Goal: Communication & Community: Answer question/provide support

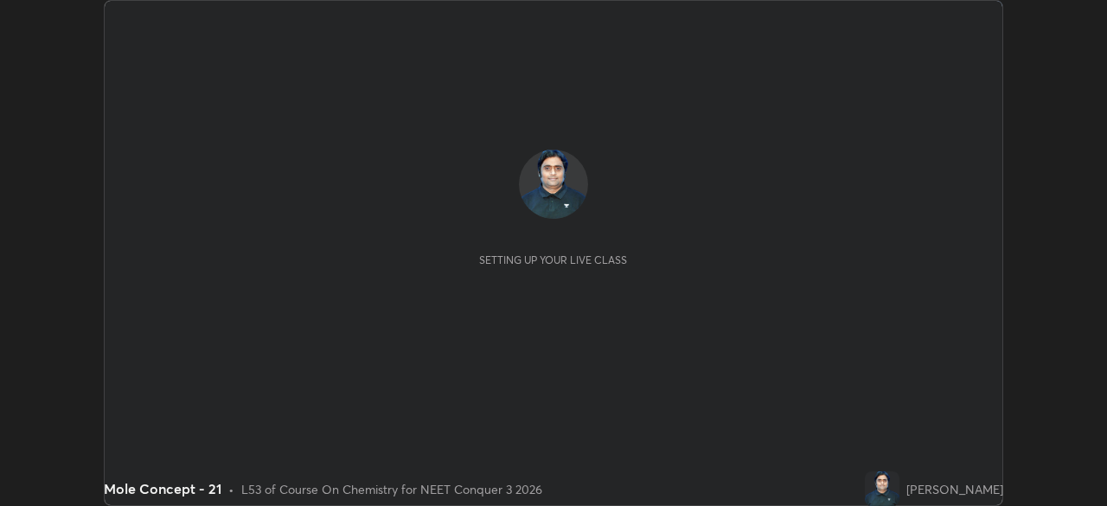
scroll to position [506, 1106]
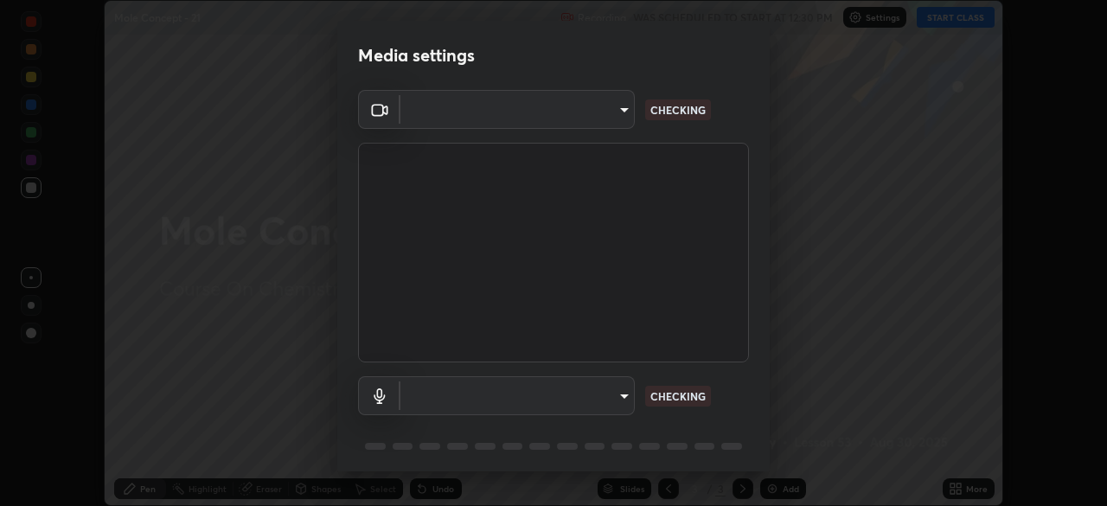
type input "e5f32b9a37d83756d2696e8423a1893a7de7eefef83412cf73fe4da3c4688103"
click at [597, 398] on body "Erase all Mole Concept - 21 Recording WAS SCHEDULED TO START AT 12:30 PM Settin…" at bounding box center [553, 253] width 1107 height 506
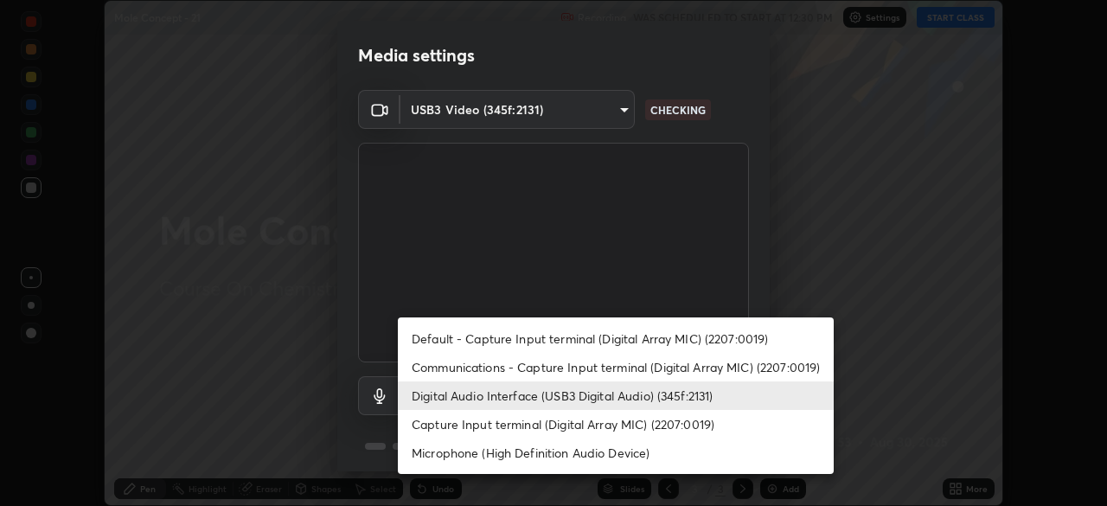
click at [628, 371] on li "Communications - Capture Input terminal (Digital Array MIC) (2207:0019)" at bounding box center [616, 367] width 436 height 29
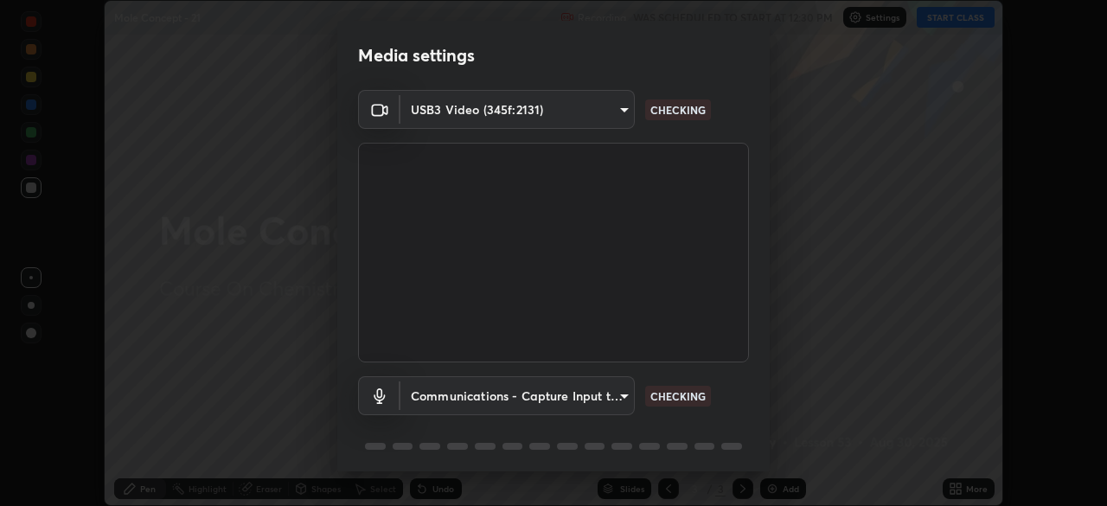
click at [612, 402] on body "Erase all Mole Concept - 21 Recording WAS SCHEDULED TO START AT 12:30 PM Settin…" at bounding box center [553, 253] width 1107 height 506
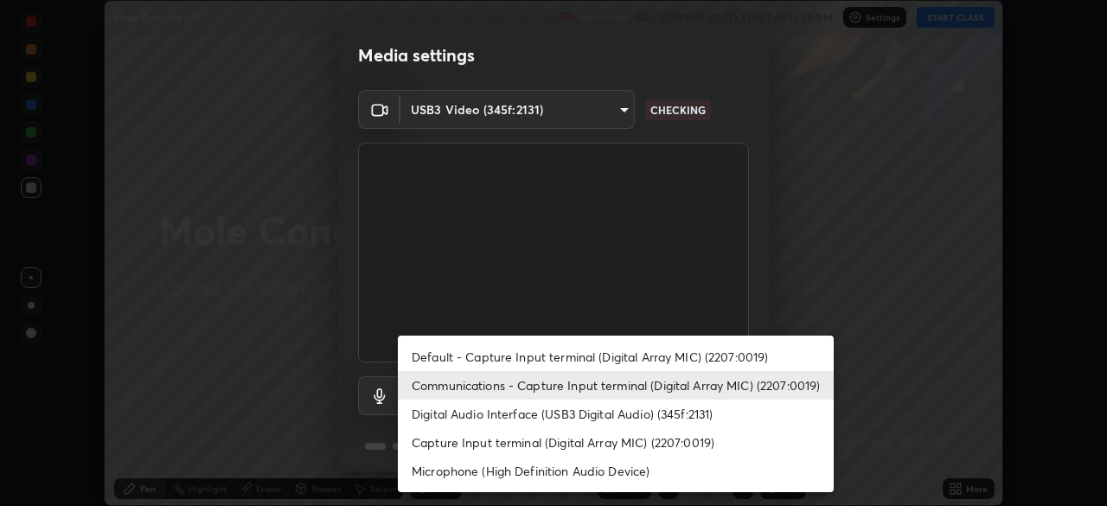
click at [623, 421] on li "Digital Audio Interface (USB3 Digital Audio) (345f:2131)" at bounding box center [616, 413] width 436 height 29
type input "ae0975cef7388746c2778fd6dc2b00d9a595315052e87b14b0d2850c1354851c"
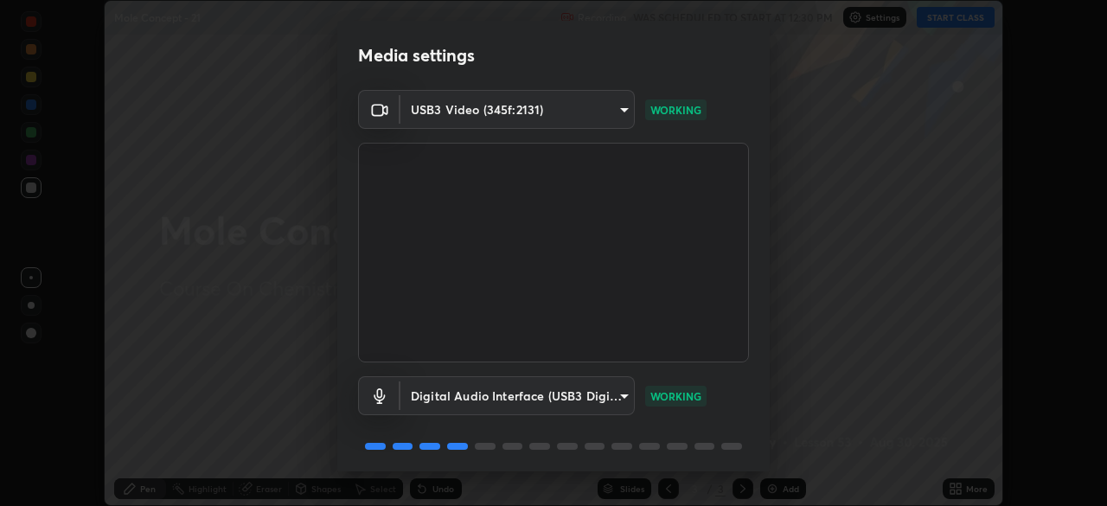
scroll to position [61, 0]
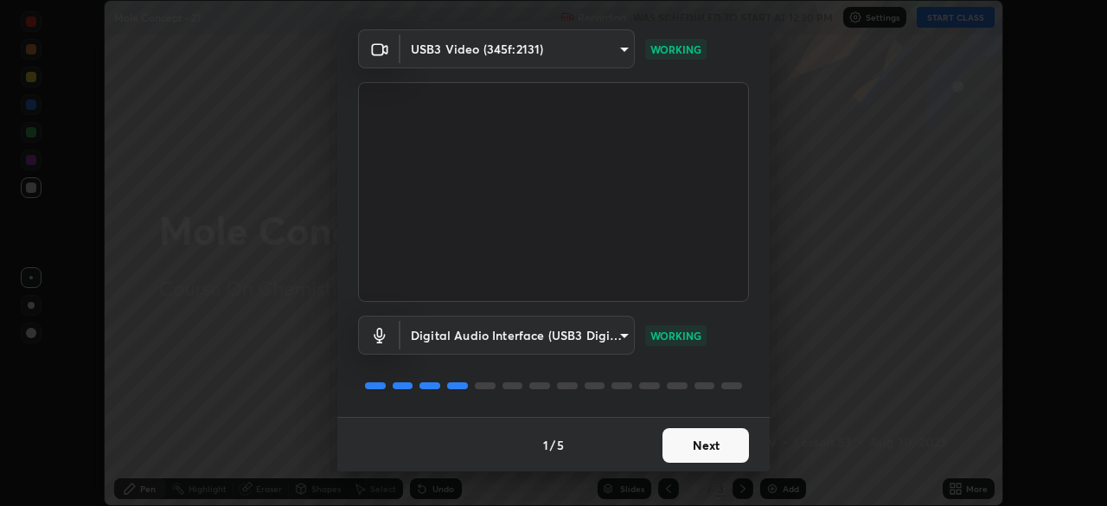
click at [693, 453] on button "Next" at bounding box center [705, 445] width 86 height 35
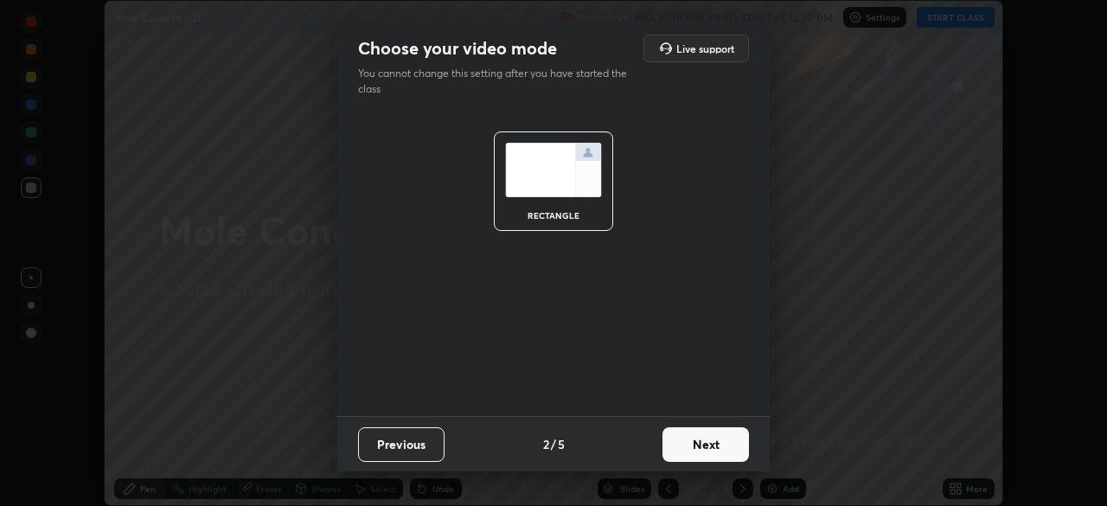
click at [701, 448] on button "Next" at bounding box center [705, 444] width 86 height 35
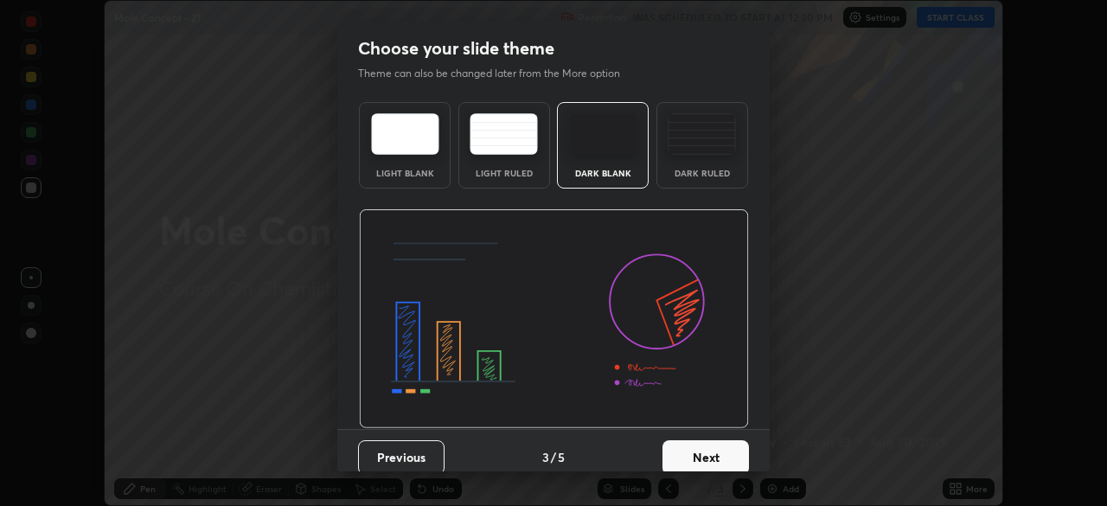
click at [706, 450] on button "Next" at bounding box center [705, 457] width 86 height 35
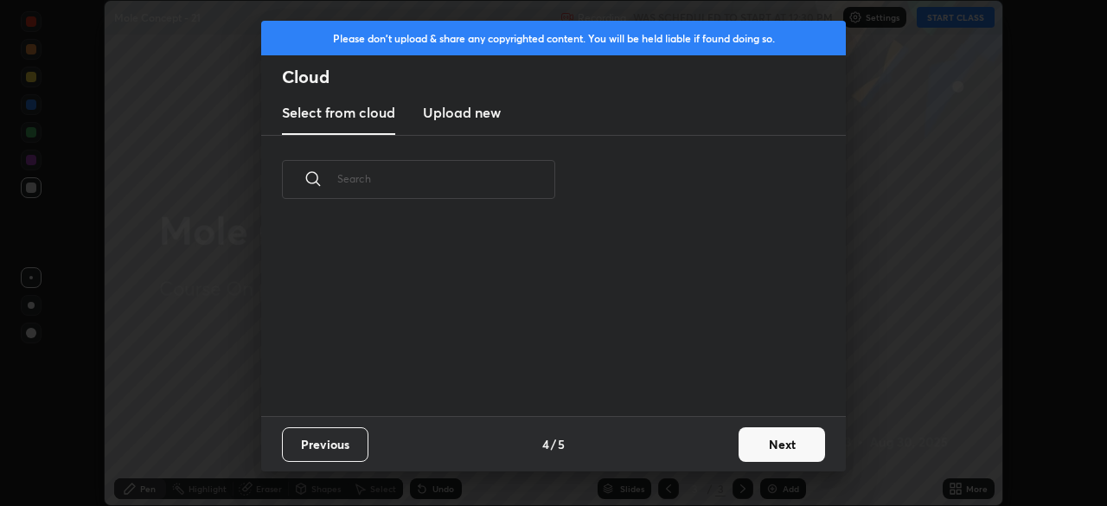
click at [747, 448] on button "Next" at bounding box center [781, 444] width 86 height 35
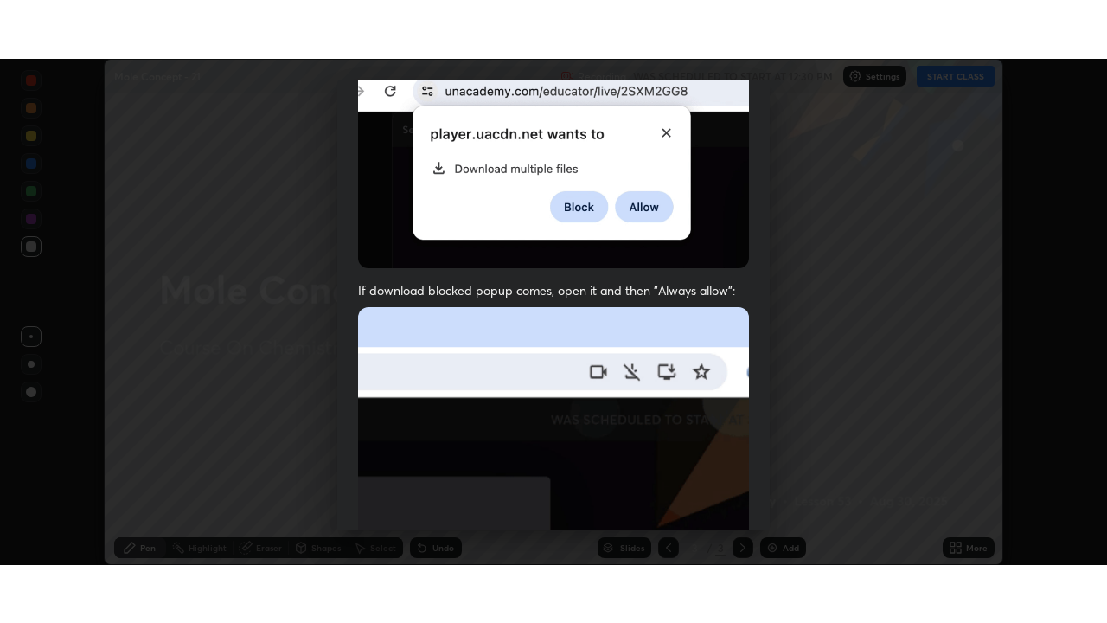
scroll to position [413, 0]
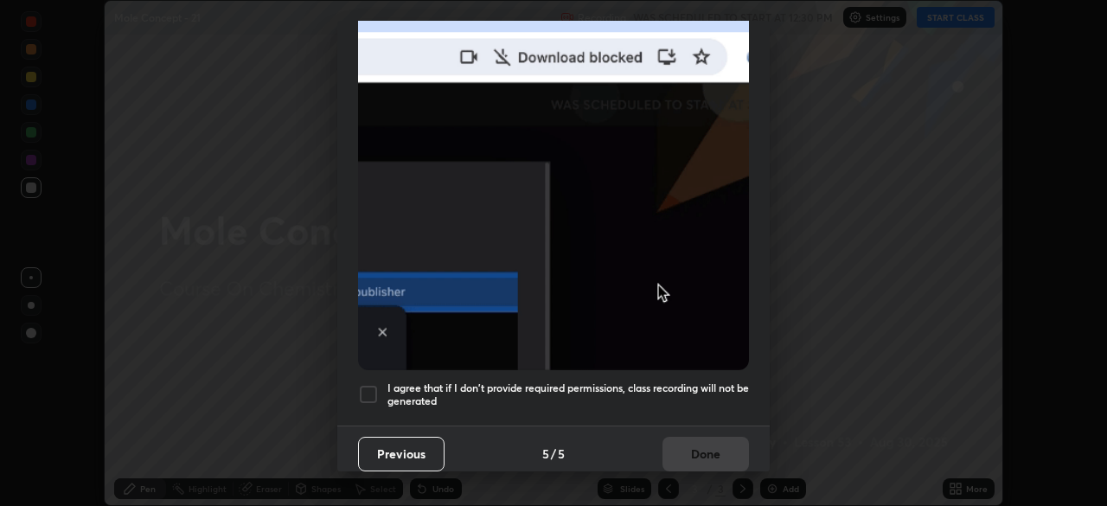
click at [613, 392] on h5 "I agree that if I don't provide required permissions, class recording will not …" at bounding box center [567, 394] width 361 height 27
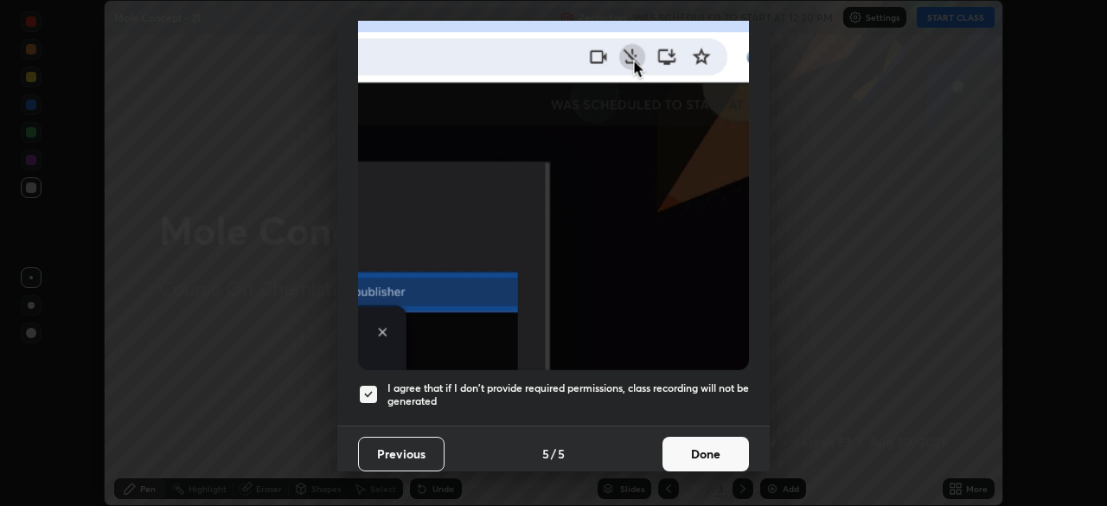
click at [692, 455] on button "Done" at bounding box center [705, 454] width 86 height 35
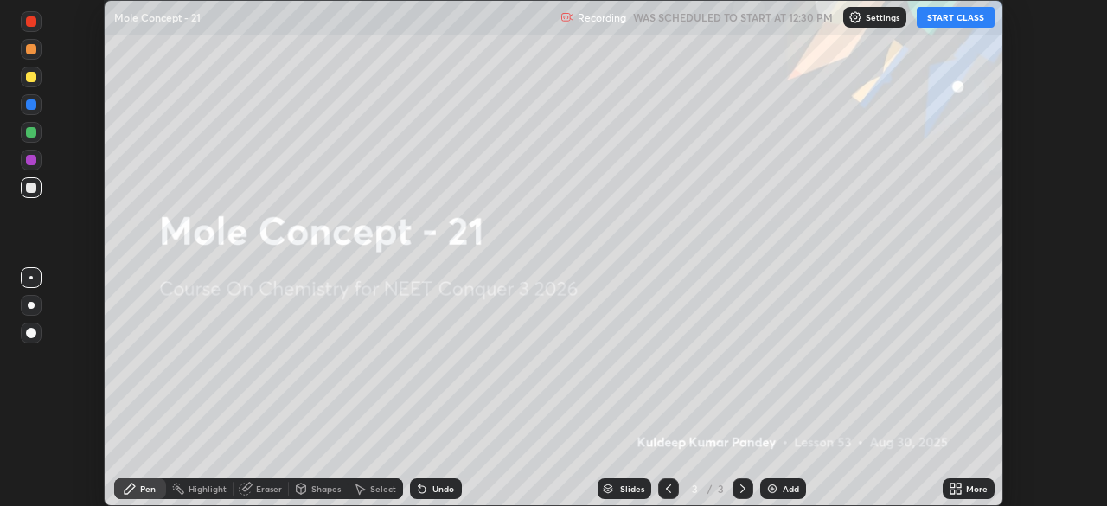
click at [951, 22] on button "START CLASS" at bounding box center [956, 17] width 78 height 21
click at [979, 491] on div "More" at bounding box center [977, 488] width 22 height 9
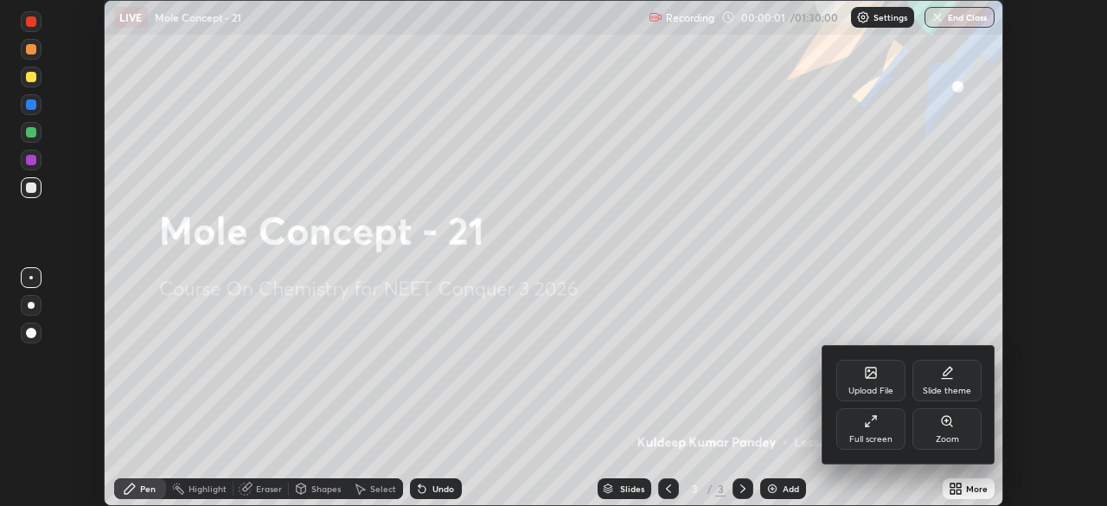
click at [883, 427] on div "Full screen" at bounding box center [870, 429] width 69 height 42
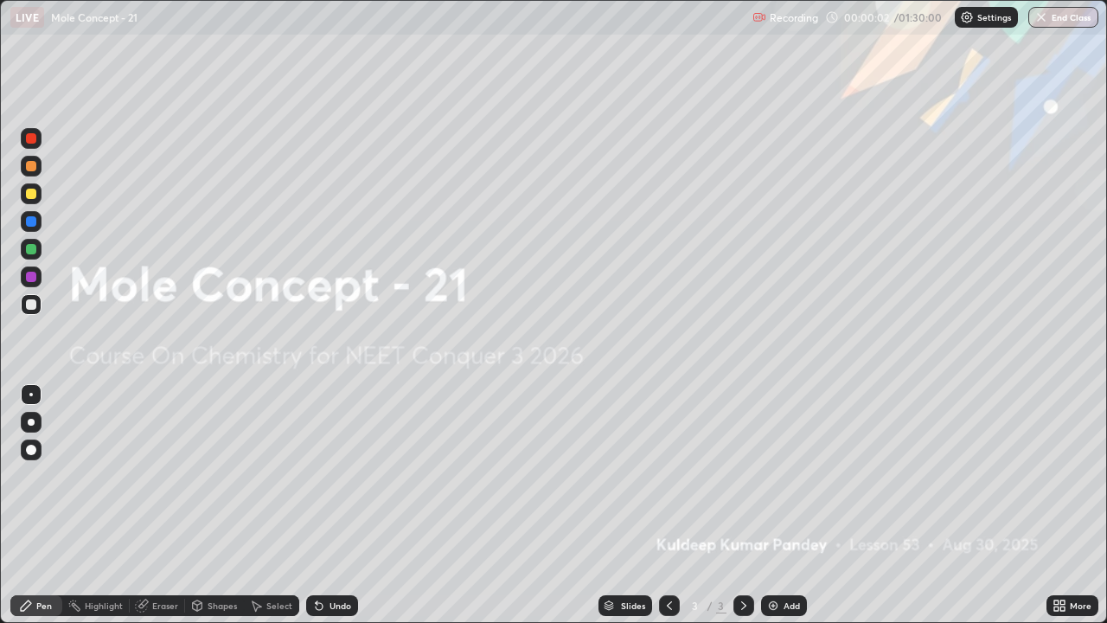
scroll to position [623, 1107]
click at [776, 505] on img at bounding box center [773, 605] width 14 height 14
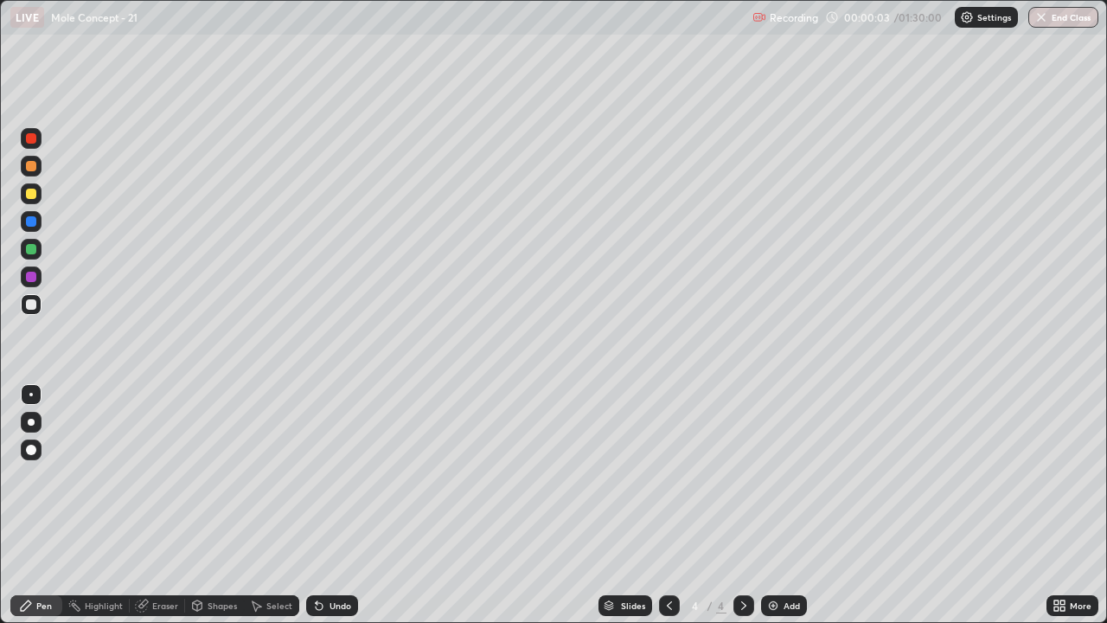
click at [774, 505] on div "Add" at bounding box center [784, 605] width 46 height 21
click at [773, 505] on img at bounding box center [773, 605] width 14 height 14
click at [772, 505] on img at bounding box center [773, 605] width 14 height 14
click at [773, 505] on img at bounding box center [773, 605] width 14 height 14
click at [772, 505] on img at bounding box center [773, 605] width 14 height 14
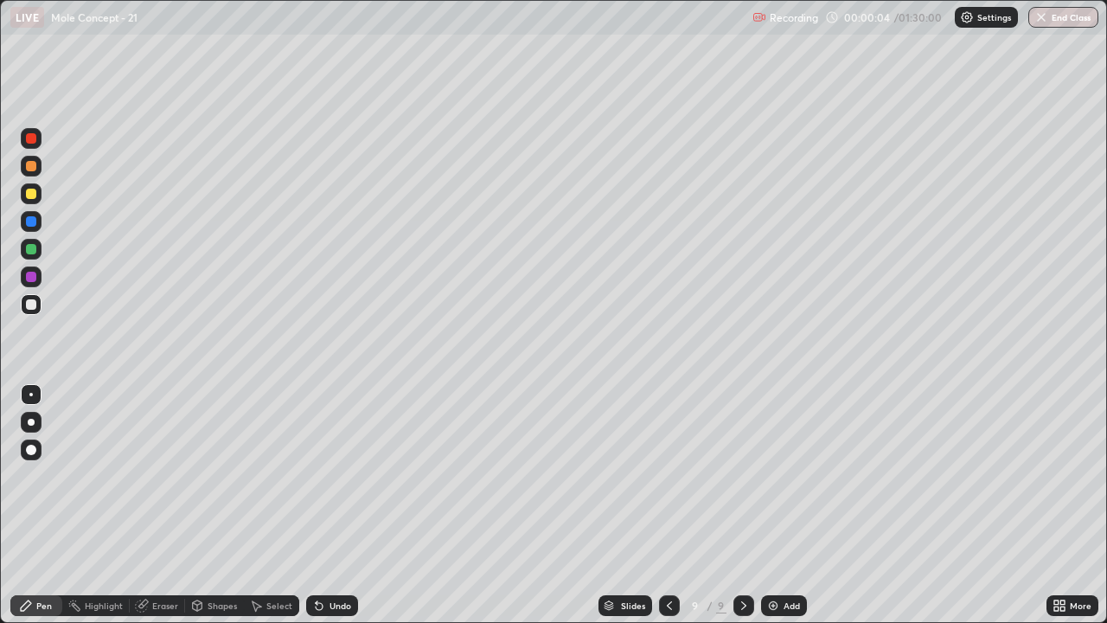
click at [772, 505] on img at bounding box center [773, 605] width 14 height 14
click at [774, 505] on img at bounding box center [773, 605] width 14 height 14
click at [773, 505] on img at bounding box center [773, 605] width 14 height 14
click at [775, 505] on img at bounding box center [773, 605] width 14 height 14
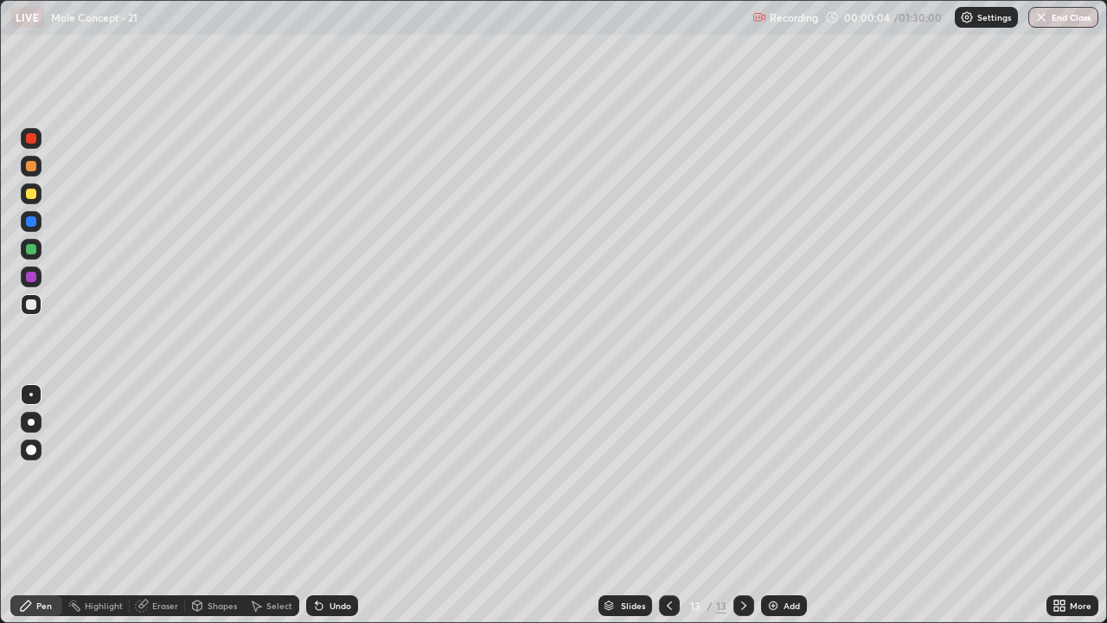
click at [774, 505] on img at bounding box center [773, 605] width 14 height 14
click at [773, 505] on img at bounding box center [773, 605] width 14 height 14
click at [774, 505] on img at bounding box center [773, 605] width 14 height 14
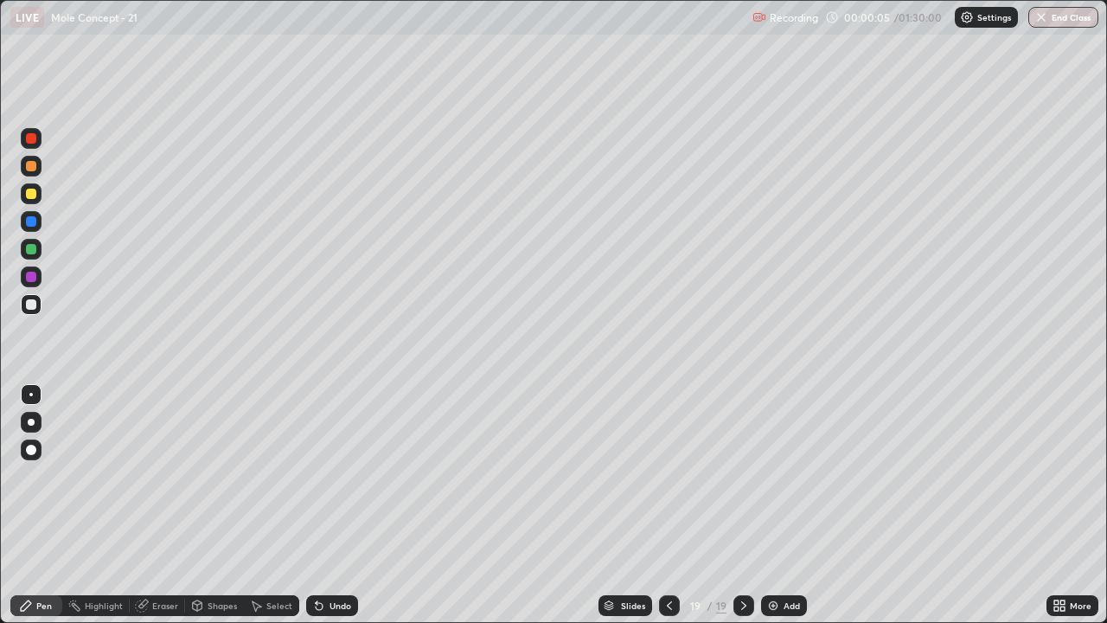
click at [773, 505] on img at bounding box center [773, 605] width 14 height 14
click at [773, 505] on img at bounding box center [774, 605] width 14 height 14
click at [773, 505] on img at bounding box center [773, 605] width 14 height 14
click at [774, 505] on img at bounding box center [773, 605] width 14 height 14
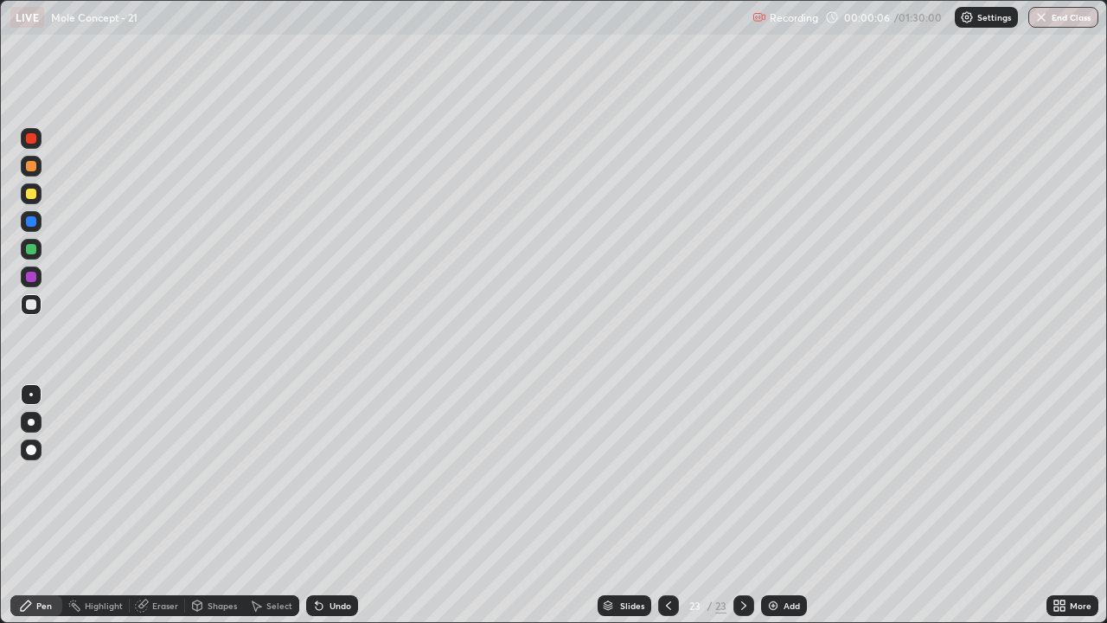
click at [775, 505] on img at bounding box center [773, 605] width 14 height 14
click at [776, 505] on img at bounding box center [773, 605] width 14 height 14
click at [773, 505] on img at bounding box center [773, 605] width 14 height 14
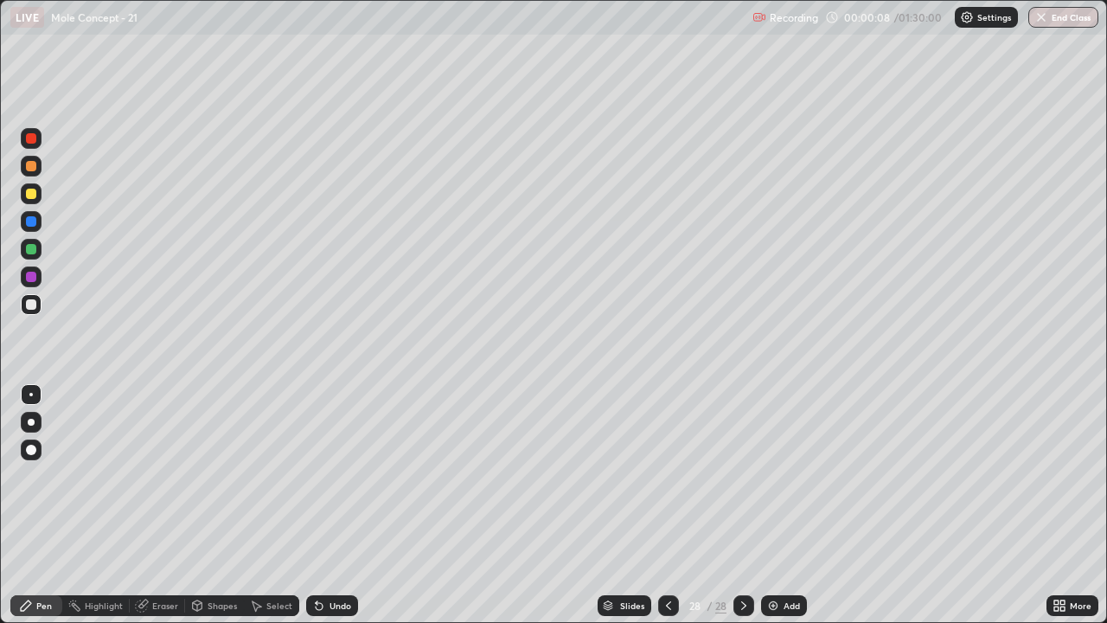
click at [773, 505] on img at bounding box center [773, 605] width 14 height 14
click at [775, 505] on img at bounding box center [774, 605] width 14 height 14
click at [773, 505] on img at bounding box center [773, 605] width 14 height 14
click at [668, 505] on icon at bounding box center [668, 605] width 5 height 9
click at [668, 505] on icon at bounding box center [668, 605] width 14 height 14
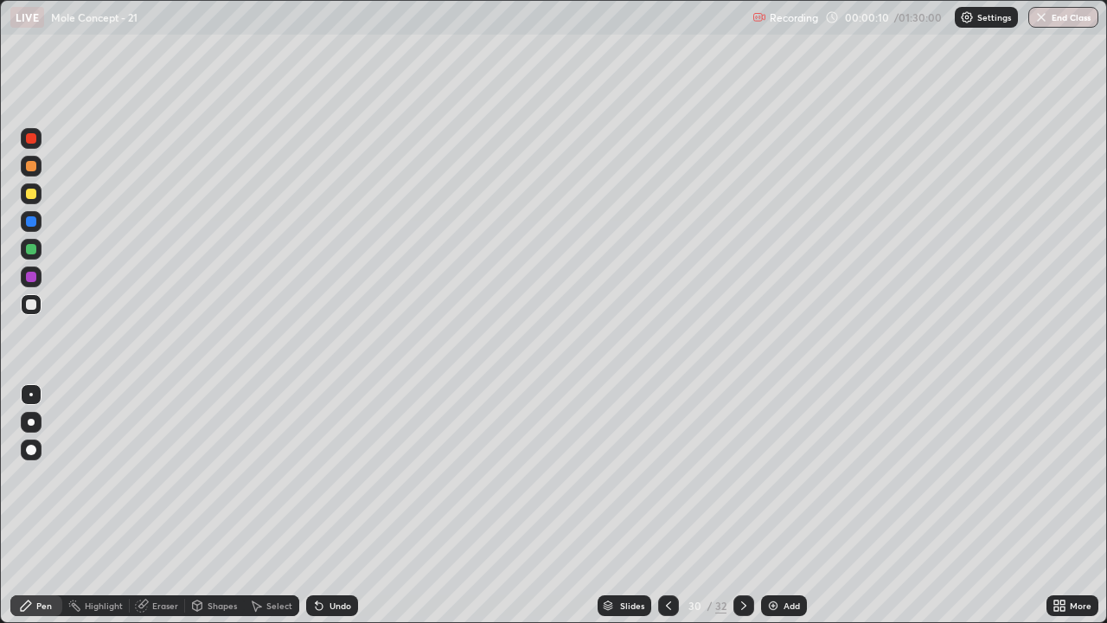
click at [668, 505] on icon at bounding box center [668, 605] width 5 height 9
click at [666, 505] on icon at bounding box center [668, 605] width 14 height 14
click at [667, 505] on icon at bounding box center [668, 605] width 14 height 14
click at [668, 505] on icon at bounding box center [668, 605] width 14 height 14
click at [666, 505] on icon at bounding box center [668, 605] width 14 height 14
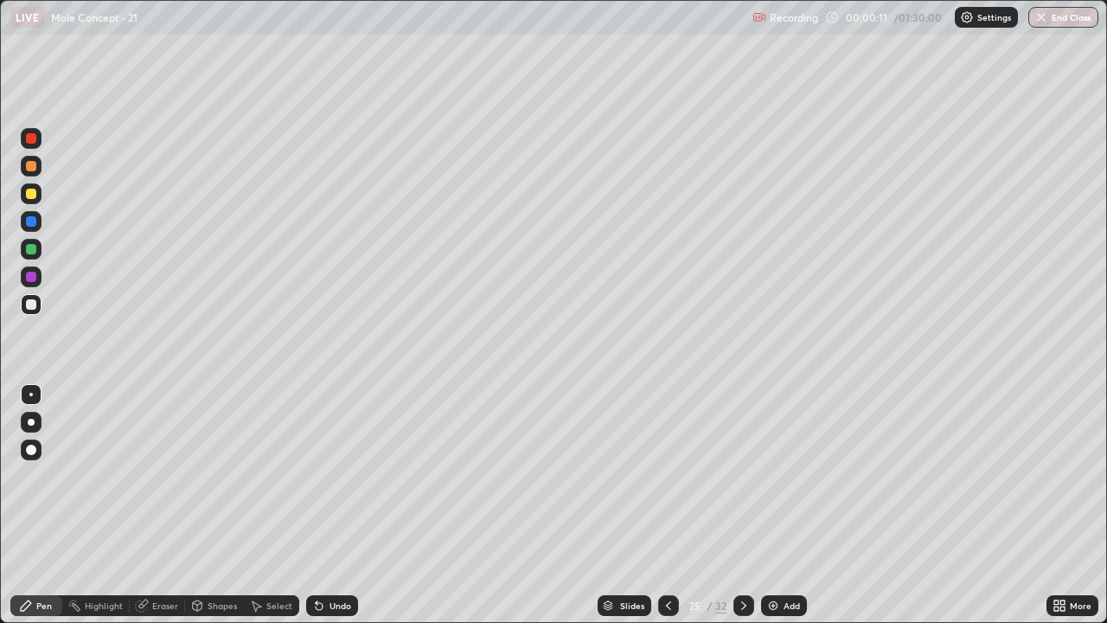
click at [664, 505] on icon at bounding box center [668, 605] width 14 height 14
click at [666, 505] on icon at bounding box center [668, 605] width 14 height 14
click at [666, 505] on icon at bounding box center [668, 605] width 5 height 9
click at [667, 505] on icon at bounding box center [668, 605] width 14 height 14
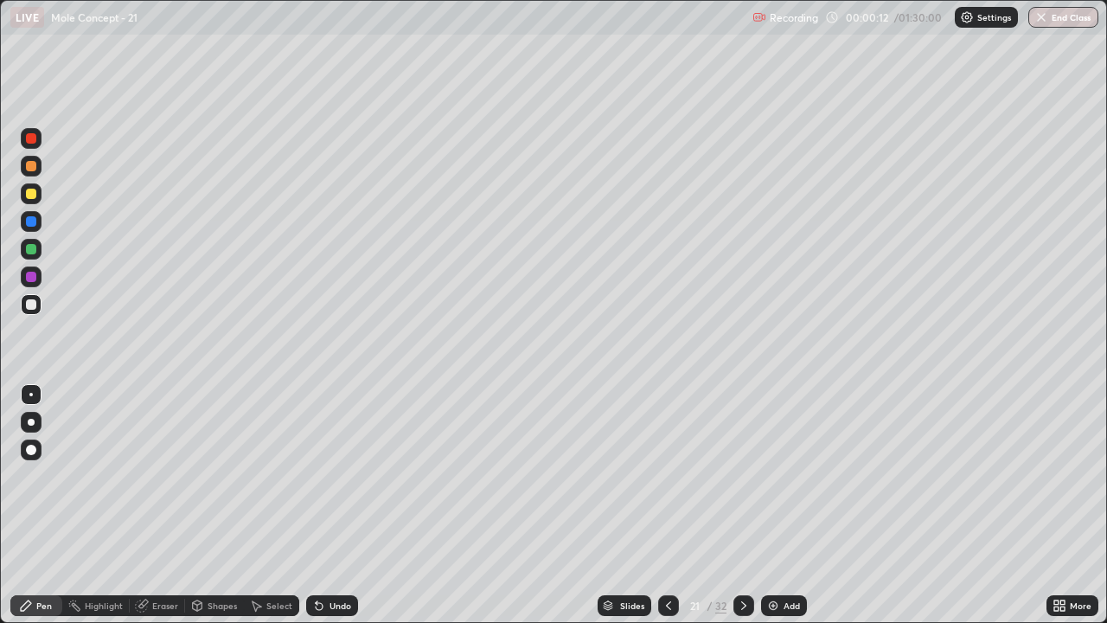
click at [668, 505] on icon at bounding box center [668, 605] width 14 height 14
click at [667, 505] on icon at bounding box center [668, 605] width 14 height 14
click at [668, 505] on icon at bounding box center [668, 605] width 14 height 14
click at [668, 505] on icon at bounding box center [668, 605] width 5 height 9
click at [668, 505] on icon at bounding box center [668, 605] width 14 height 14
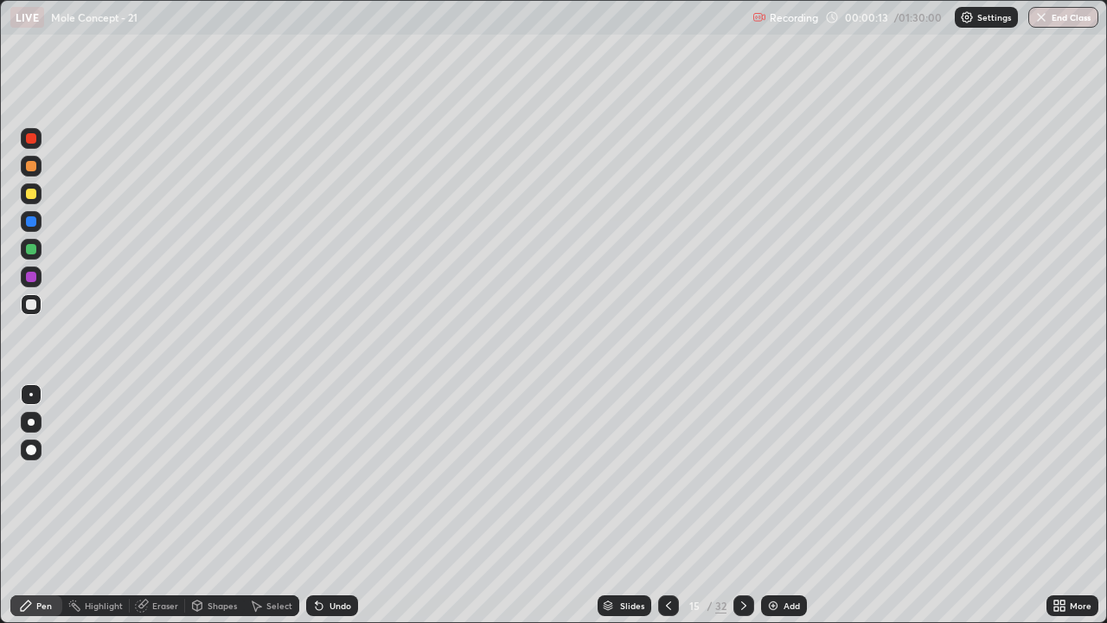
click at [666, 505] on icon at bounding box center [668, 605] width 14 height 14
click at [667, 505] on icon at bounding box center [668, 605] width 5 height 9
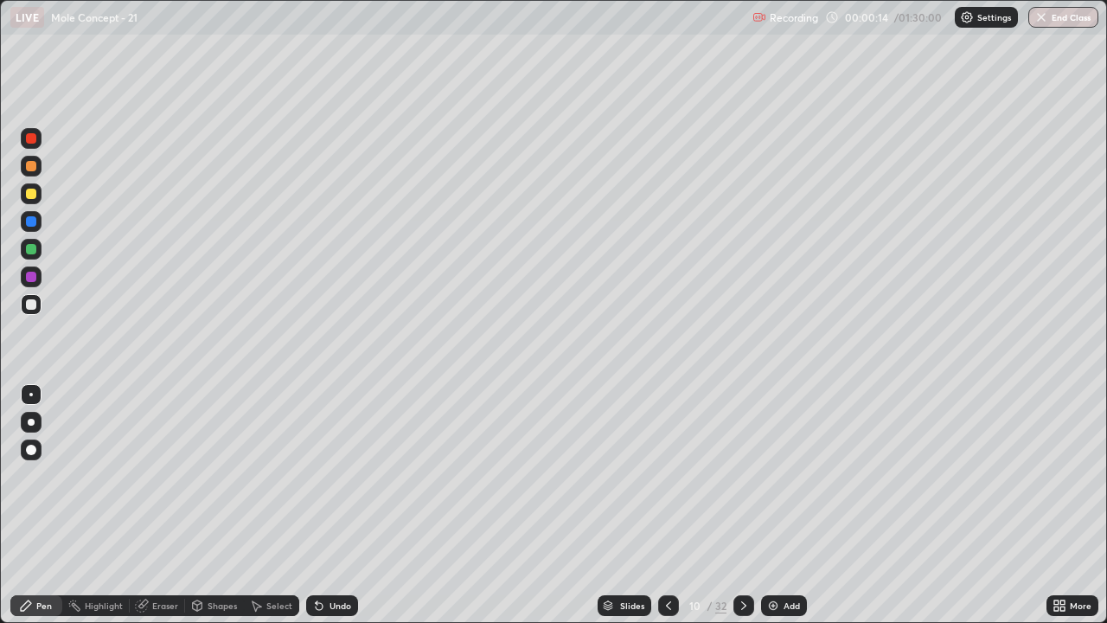
click at [667, 505] on icon at bounding box center [668, 605] width 5 height 9
click at [666, 505] on icon at bounding box center [668, 605] width 14 height 14
click at [668, 505] on icon at bounding box center [668, 605] width 14 height 14
click at [667, 505] on icon at bounding box center [668, 605] width 14 height 14
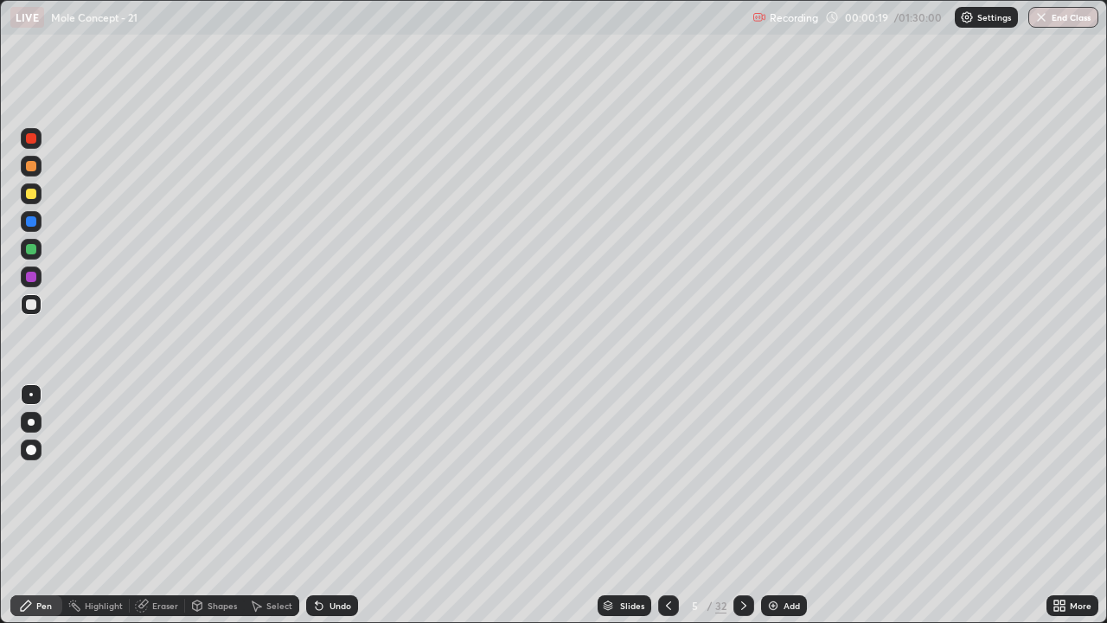
click at [34, 429] on div at bounding box center [31, 422] width 21 height 21
click at [34, 301] on div at bounding box center [31, 304] width 10 height 10
click at [42, 505] on div "Pen" at bounding box center [44, 605] width 16 height 9
click at [33, 306] on div at bounding box center [31, 304] width 10 height 10
click at [744, 505] on icon at bounding box center [744, 605] width 14 height 14
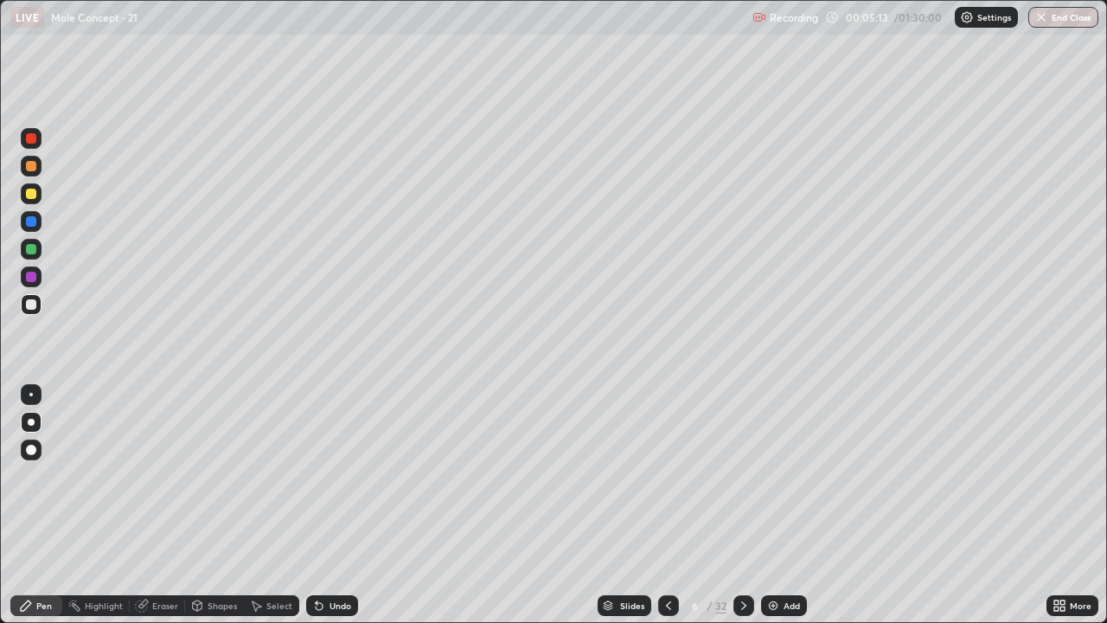
click at [163, 505] on div "Eraser" at bounding box center [165, 605] width 26 height 9
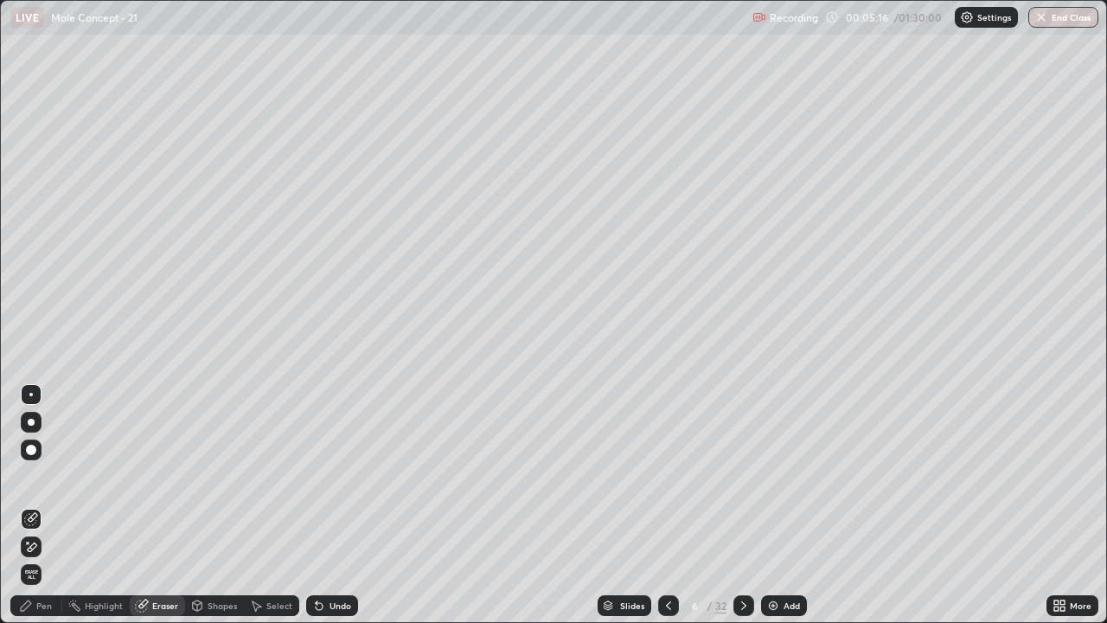
click at [51, 505] on div "Pen" at bounding box center [44, 605] width 16 height 9
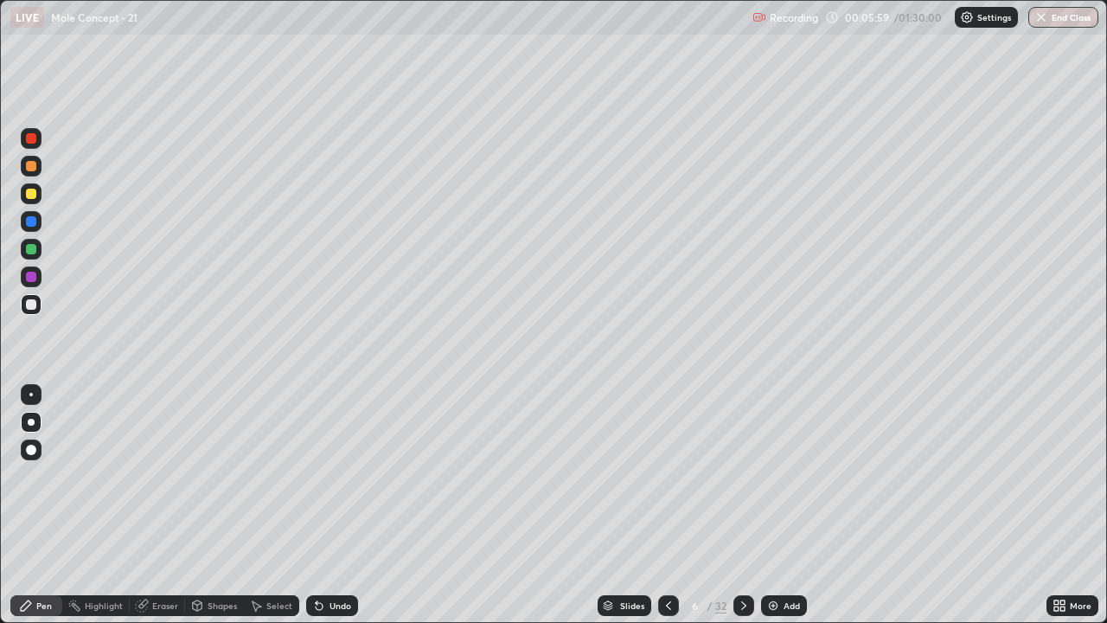
click at [664, 505] on icon at bounding box center [668, 605] width 14 height 14
click at [738, 505] on div at bounding box center [743, 605] width 21 height 35
click at [739, 505] on icon at bounding box center [744, 605] width 14 height 14
click at [661, 505] on icon at bounding box center [668, 605] width 14 height 14
click at [162, 505] on div "Eraser" at bounding box center [157, 605] width 55 height 21
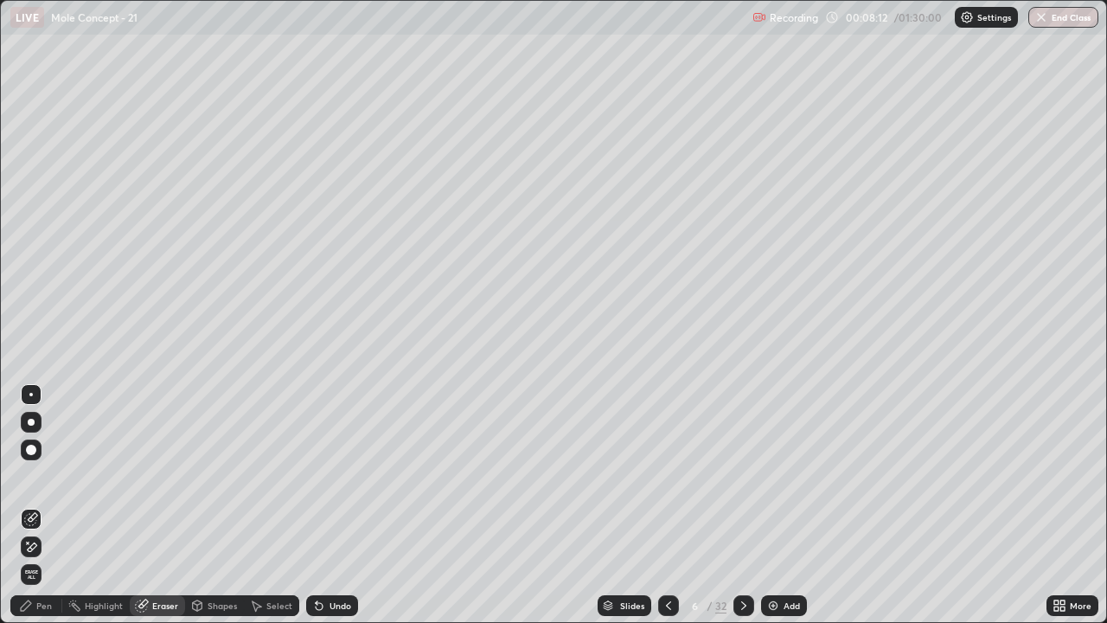
click at [43, 505] on div "Pen" at bounding box center [44, 605] width 16 height 9
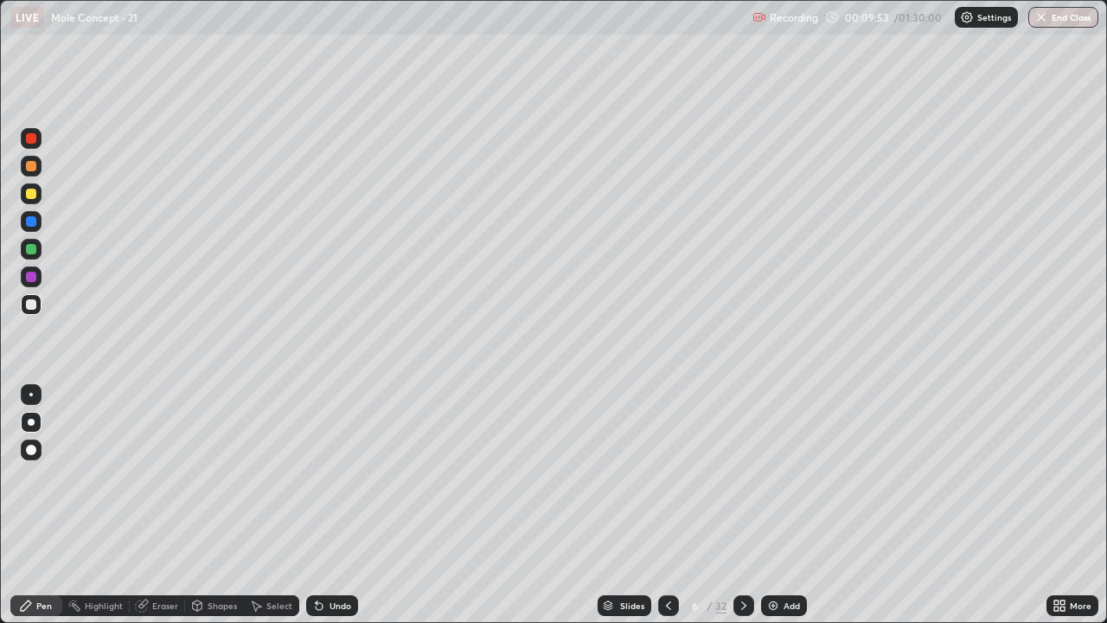
click at [99, 505] on div "Highlight" at bounding box center [95, 605] width 67 height 35
click at [48, 505] on div "Pen" at bounding box center [36, 605] width 52 height 21
click at [161, 505] on div "Eraser" at bounding box center [165, 605] width 26 height 9
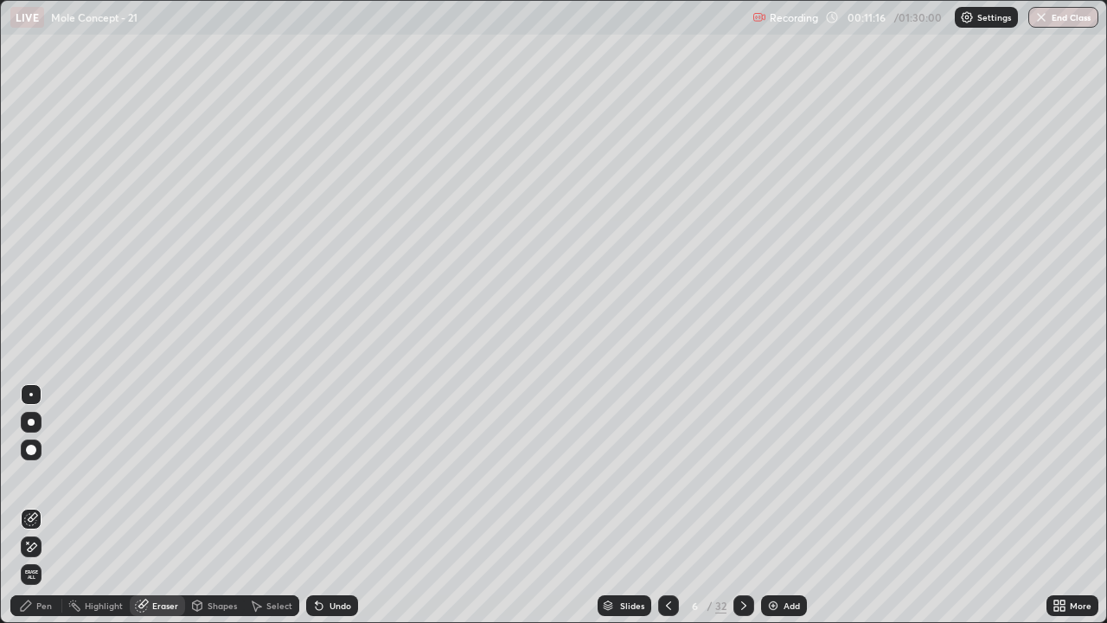
click at [667, 505] on icon at bounding box center [668, 605] width 14 height 14
click at [734, 505] on div at bounding box center [743, 605] width 21 height 21
click at [744, 505] on icon at bounding box center [744, 605] width 14 height 14
click at [667, 505] on icon at bounding box center [668, 605] width 14 height 14
click at [744, 505] on icon at bounding box center [743, 605] width 5 height 9
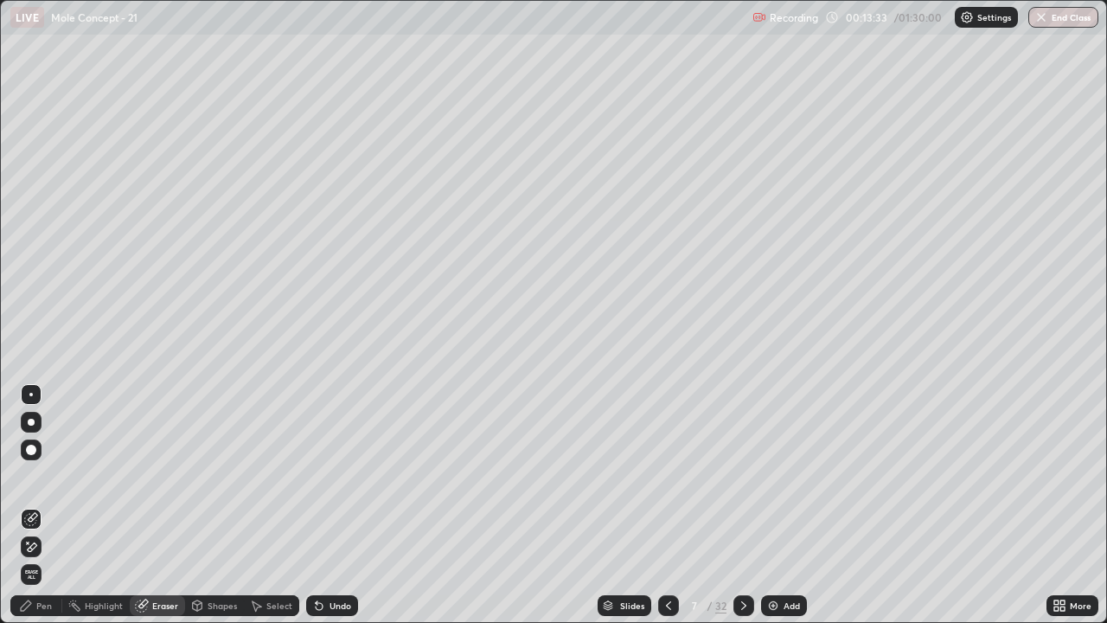
click at [44, 505] on div "Pen" at bounding box center [44, 605] width 16 height 9
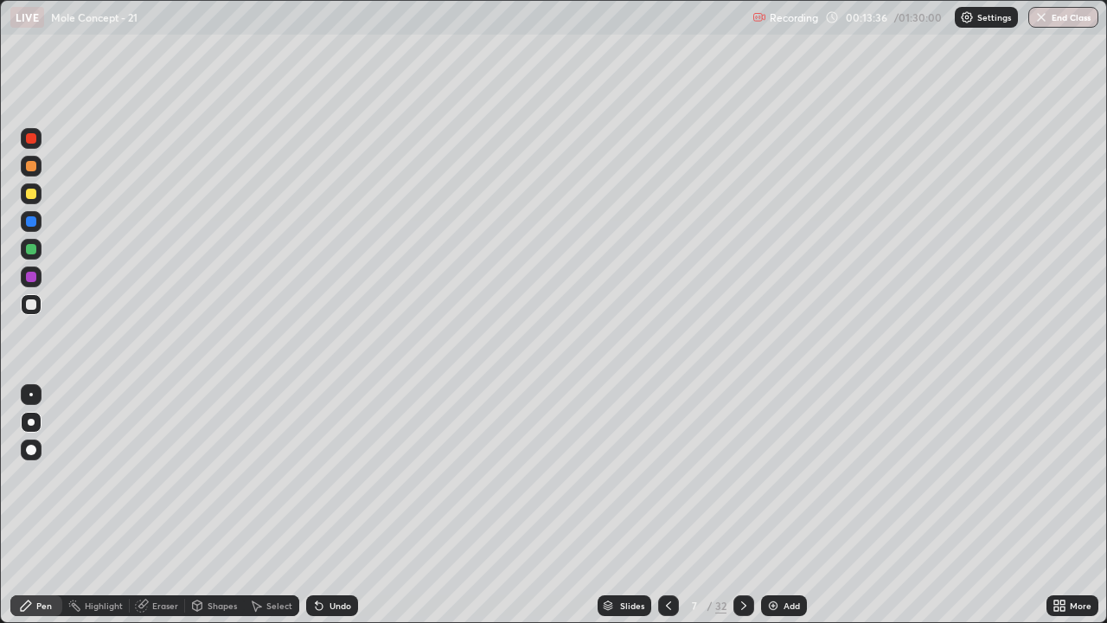
click at [156, 505] on div "Eraser" at bounding box center [165, 605] width 26 height 9
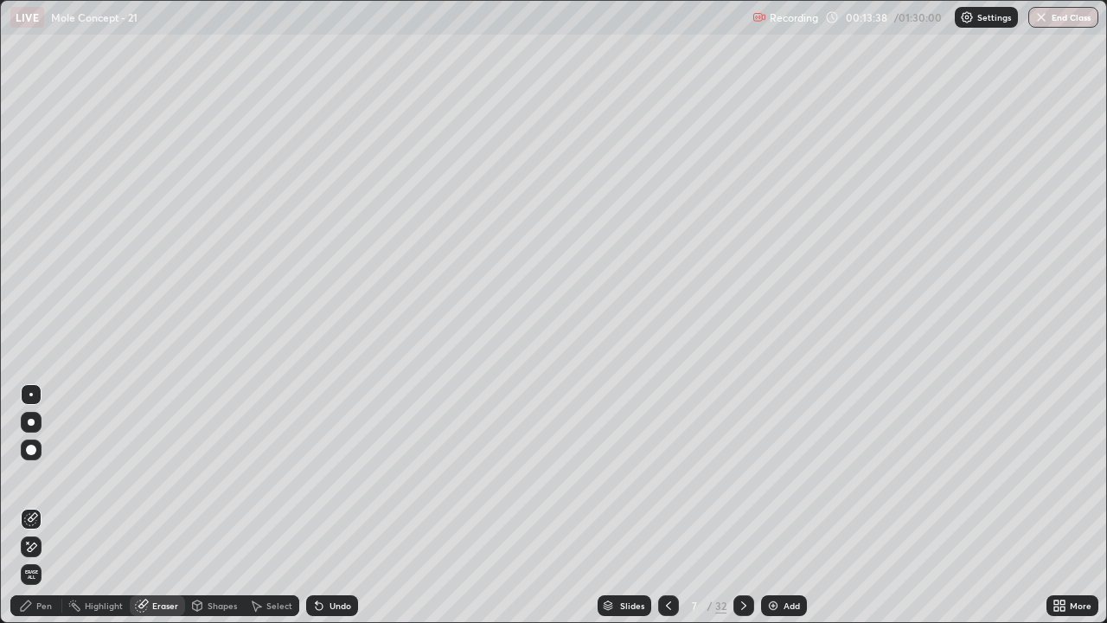
click at [42, 505] on div "Pen" at bounding box center [44, 605] width 16 height 9
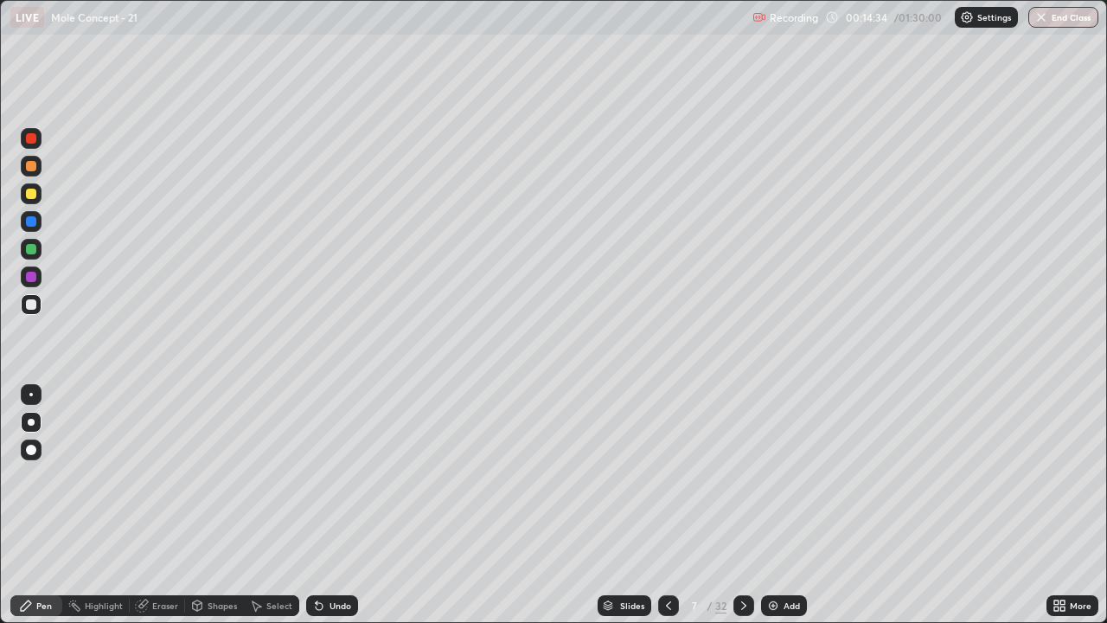
click at [161, 505] on div "Eraser" at bounding box center [165, 605] width 26 height 9
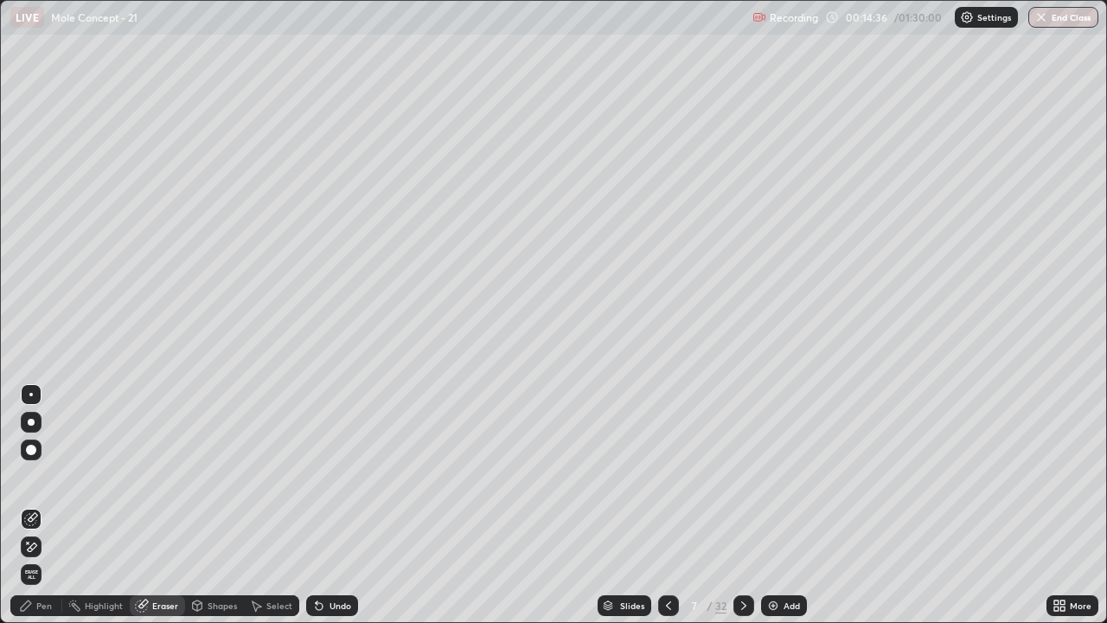
click at [48, 505] on div "Pen" at bounding box center [44, 605] width 16 height 9
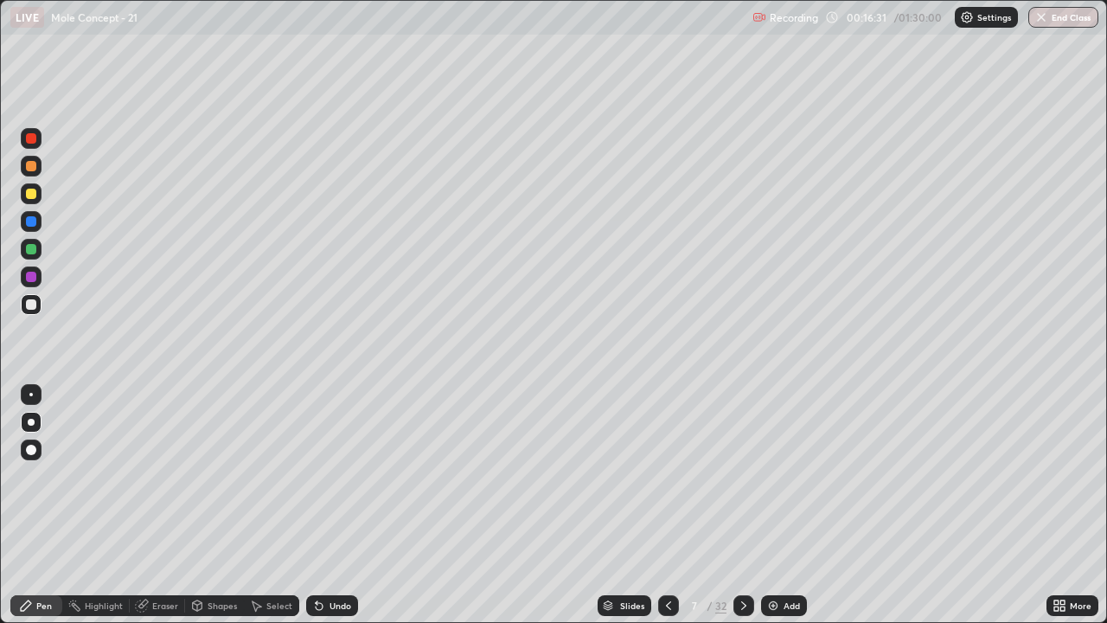
click at [160, 505] on div "Eraser" at bounding box center [165, 605] width 26 height 9
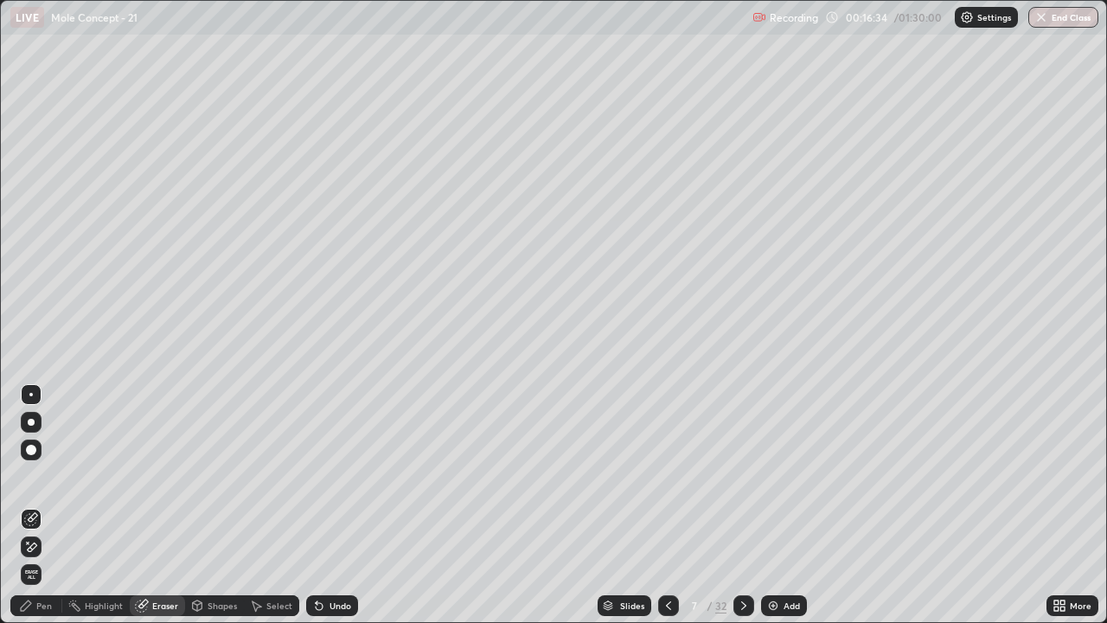
click at [48, 505] on div "Pen" at bounding box center [44, 605] width 16 height 9
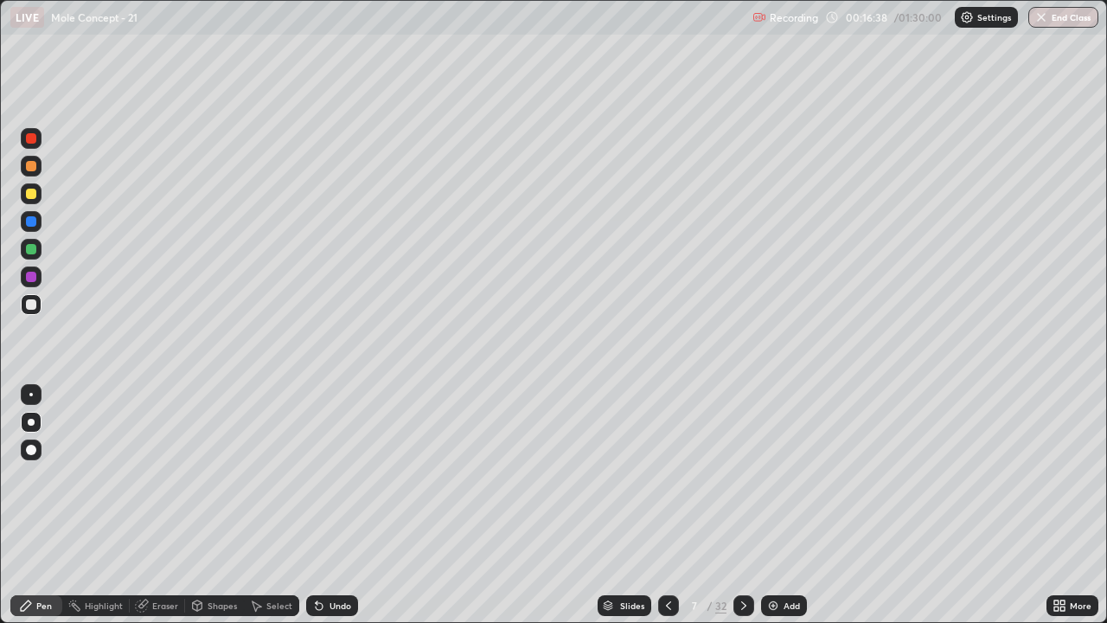
click at [30, 252] on div at bounding box center [31, 249] width 10 height 10
click at [161, 505] on div "Eraser" at bounding box center [165, 605] width 26 height 9
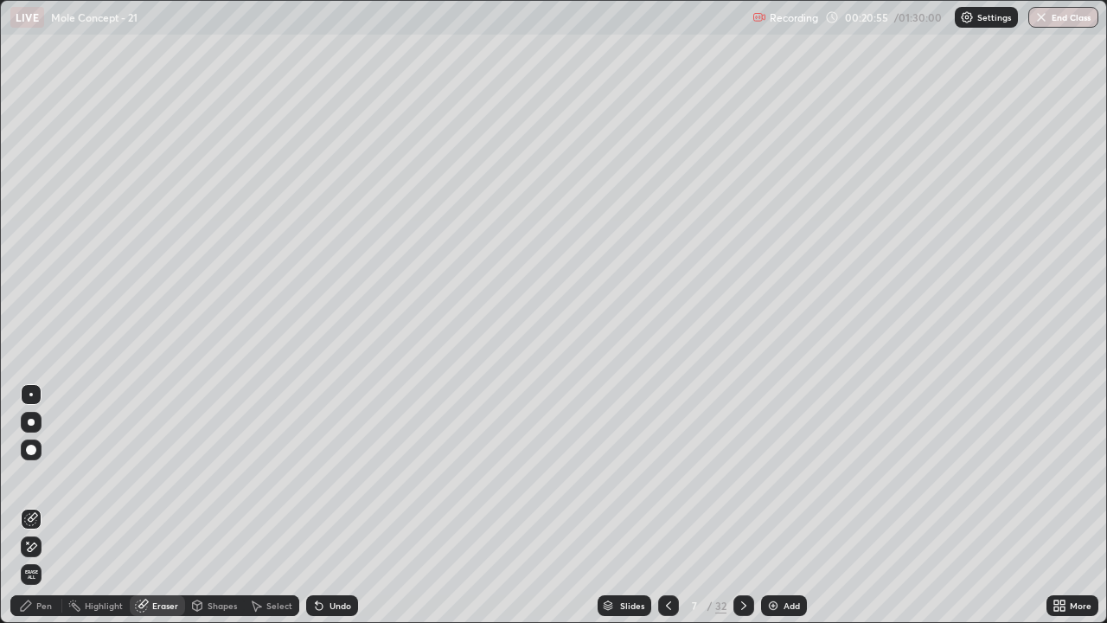
click at [40, 505] on div "Pen" at bounding box center [36, 605] width 52 height 21
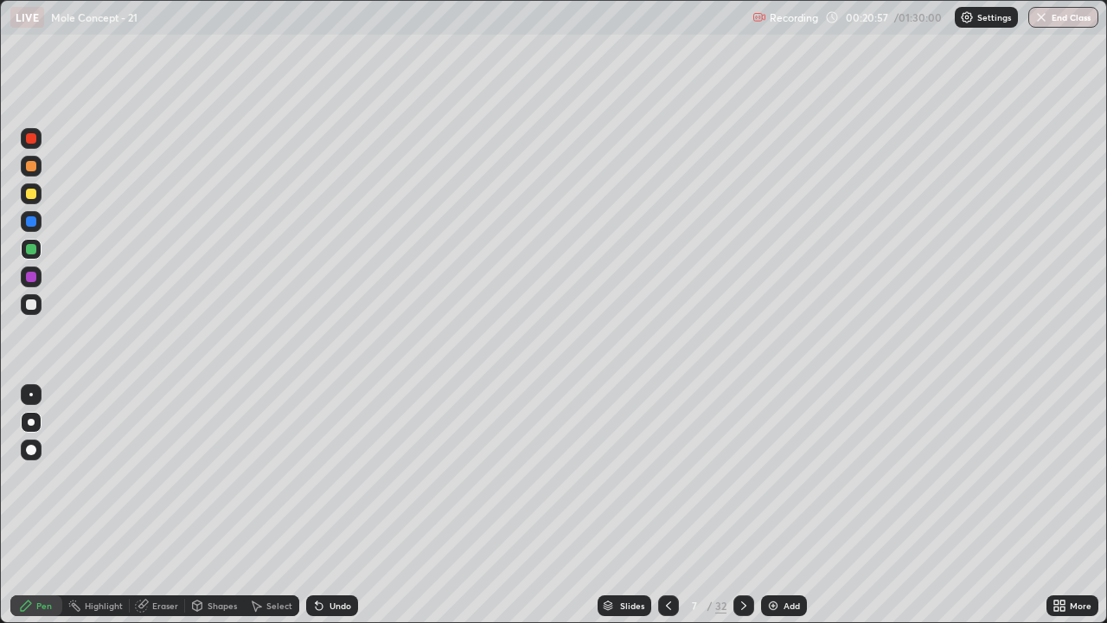
click at [33, 311] on div at bounding box center [31, 304] width 21 height 21
click at [155, 505] on div "Eraser" at bounding box center [165, 605] width 26 height 9
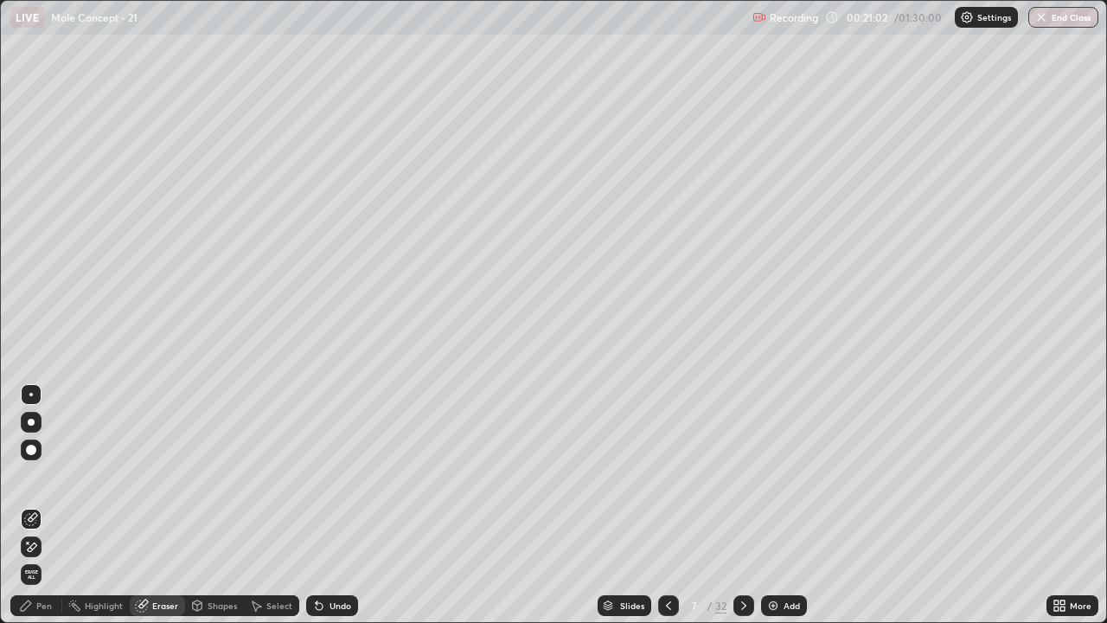
click at [41, 505] on div "Pen" at bounding box center [44, 605] width 16 height 9
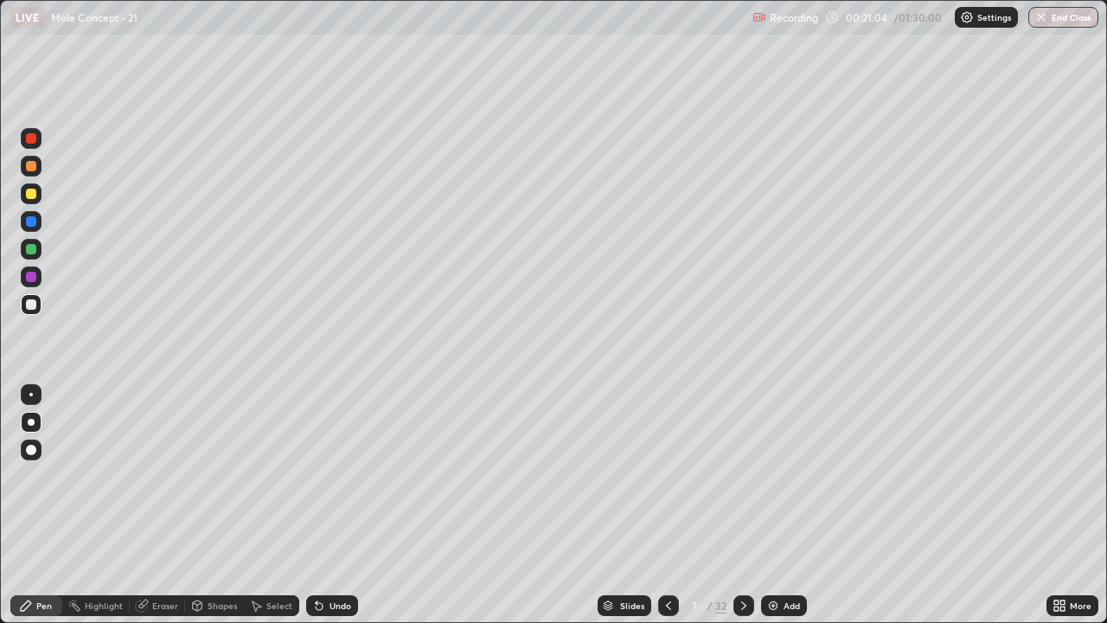
click at [33, 304] on div at bounding box center [31, 304] width 10 height 10
click at [737, 505] on icon at bounding box center [744, 605] width 14 height 14
click at [26, 422] on div at bounding box center [31, 422] width 21 height 21
click at [742, 505] on icon at bounding box center [744, 605] width 14 height 14
click at [162, 505] on div "Eraser" at bounding box center [165, 605] width 26 height 9
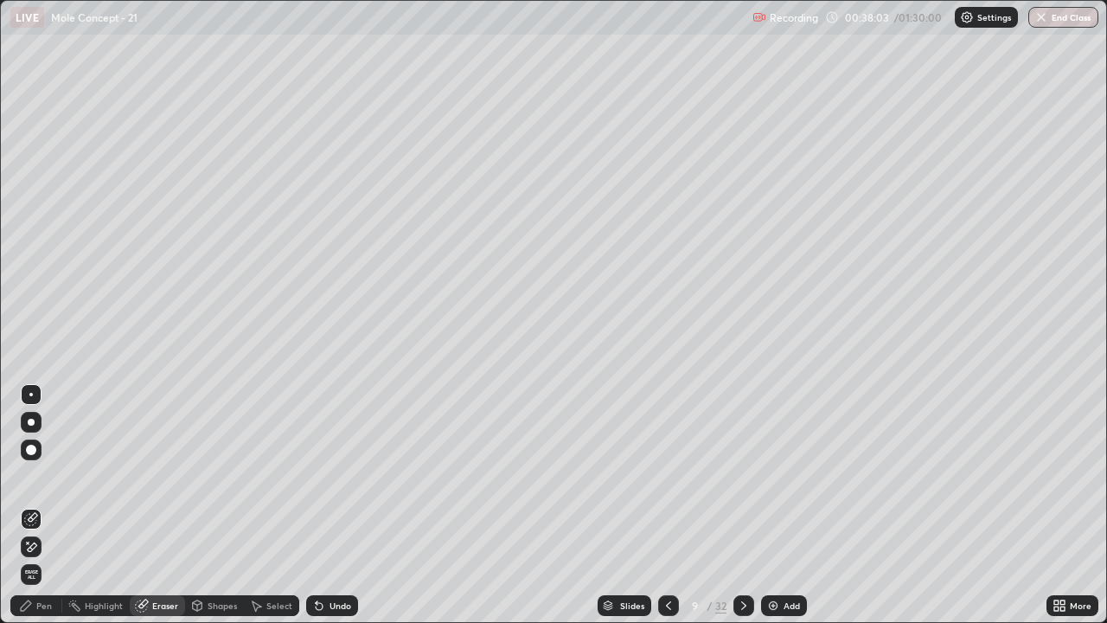
click at [45, 505] on div "Pen" at bounding box center [44, 605] width 16 height 9
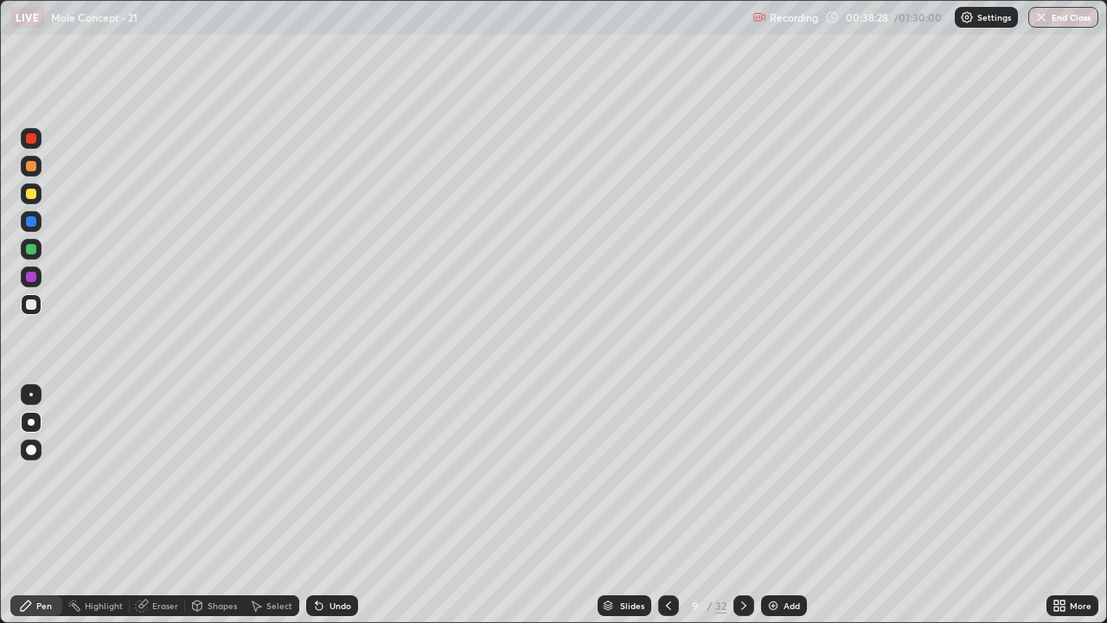
click at [31, 251] on div at bounding box center [31, 249] width 10 height 10
click at [163, 505] on div "Eraser" at bounding box center [165, 605] width 26 height 9
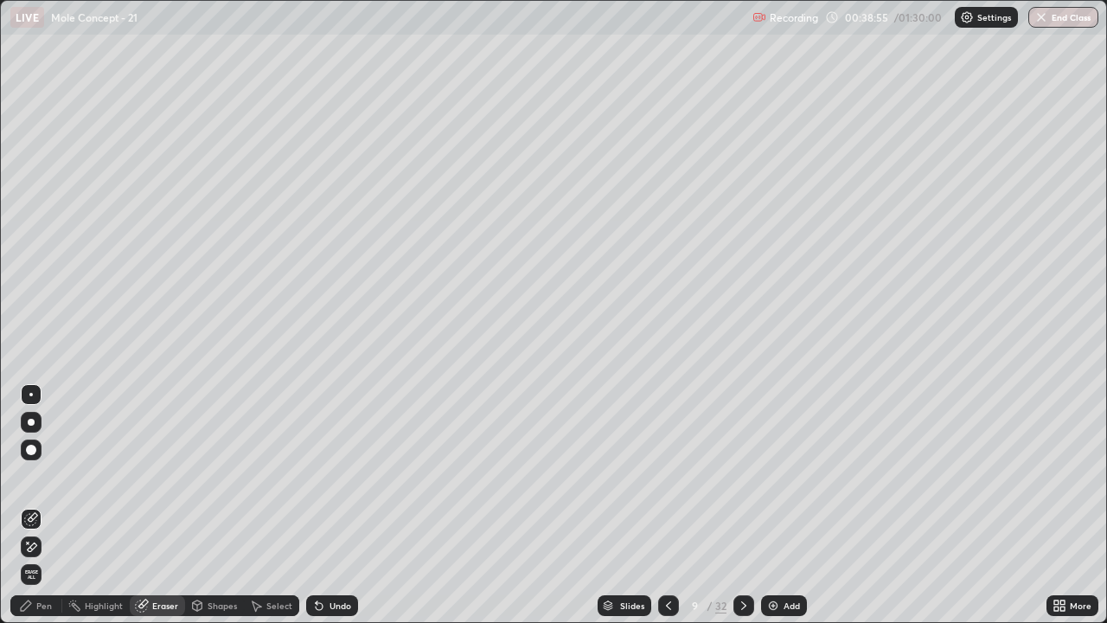
click at [42, 505] on div "Pen" at bounding box center [44, 605] width 16 height 9
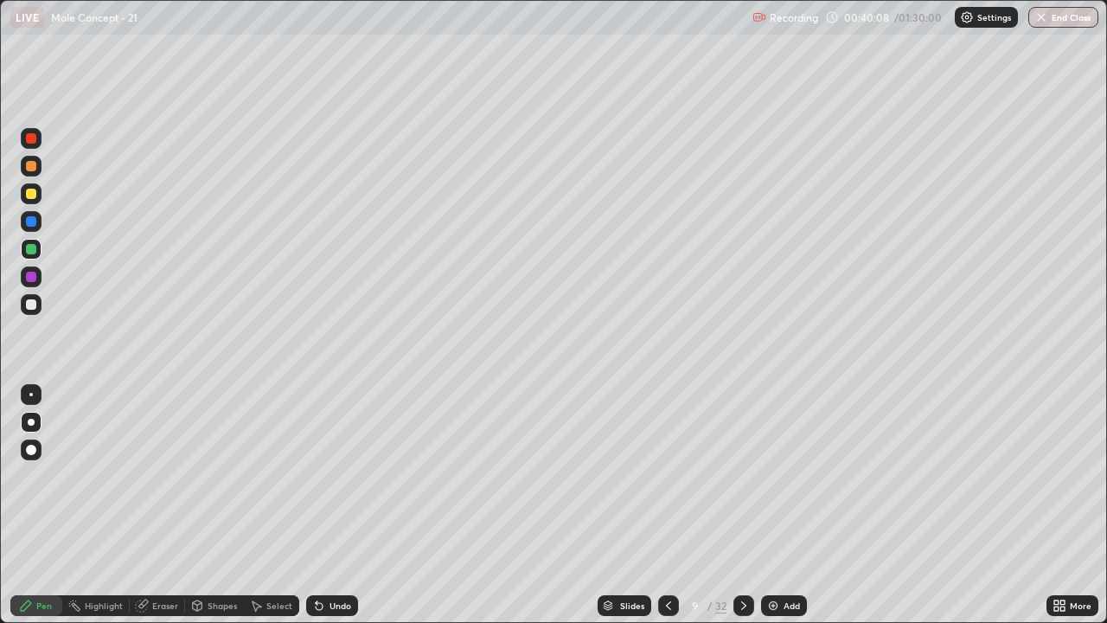
click at [158, 505] on div "Eraser" at bounding box center [165, 605] width 26 height 9
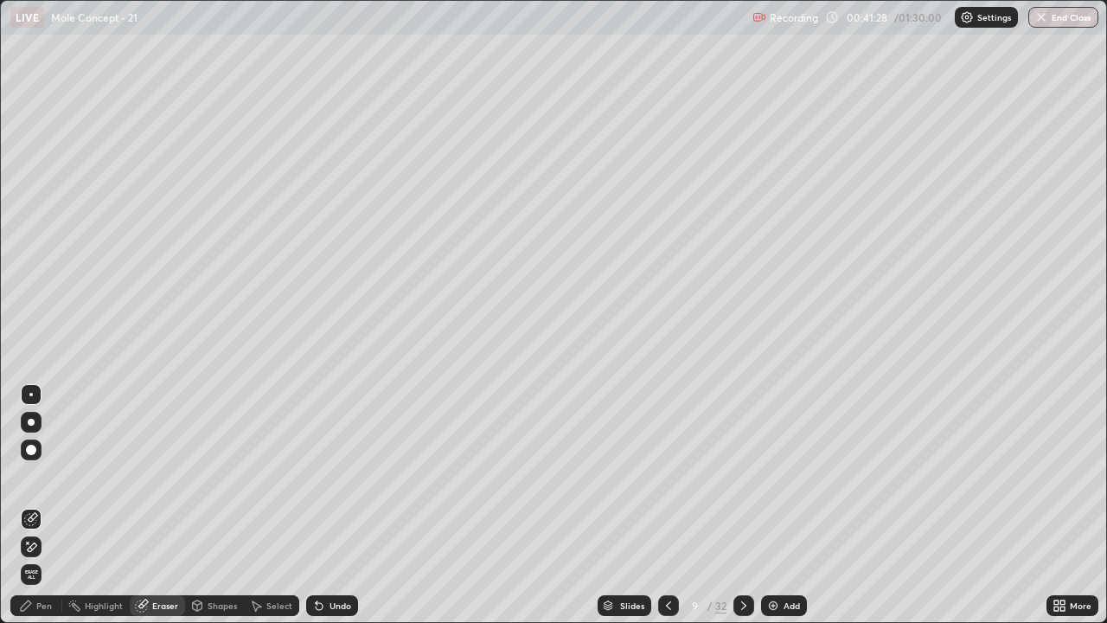
click at [742, 505] on icon at bounding box center [744, 605] width 14 height 14
click at [45, 505] on div "Pen" at bounding box center [44, 605] width 16 height 9
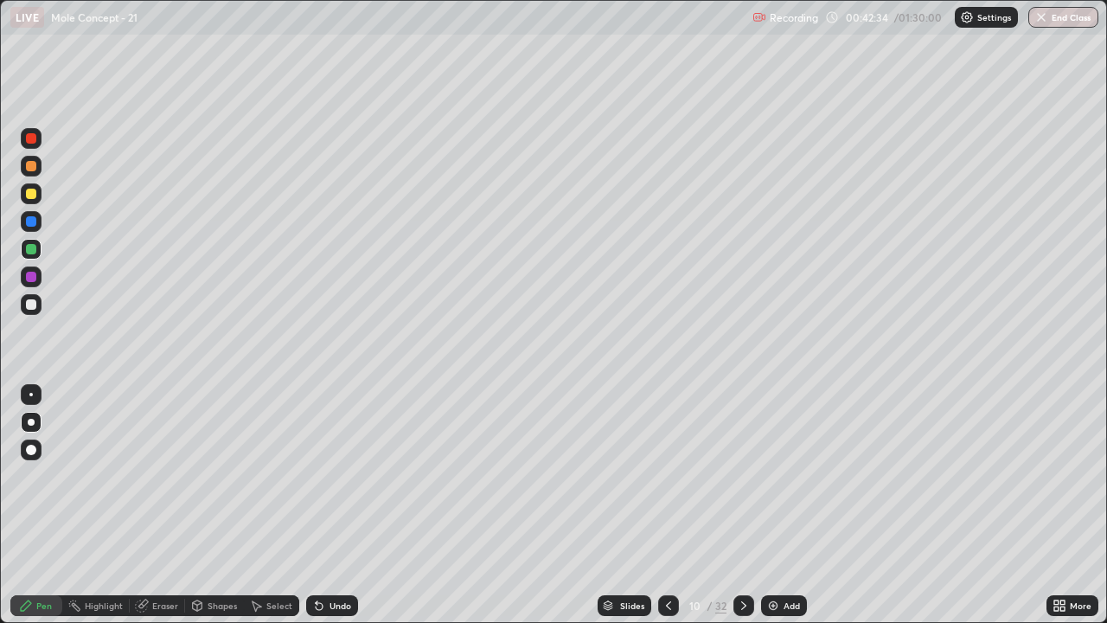
click at [166, 505] on div "Eraser" at bounding box center [157, 605] width 55 height 21
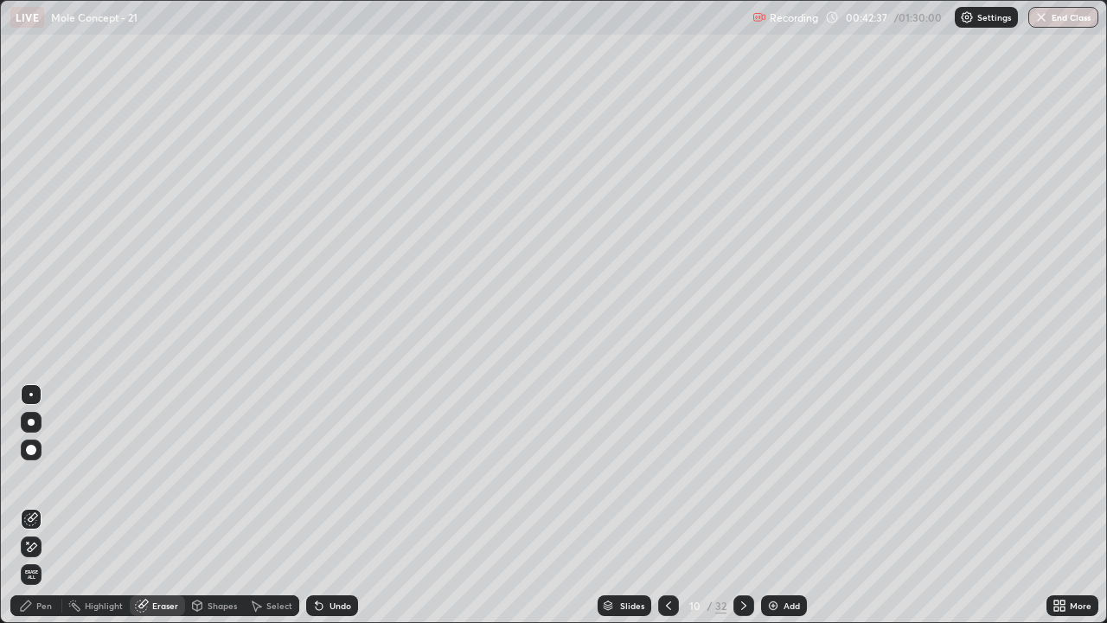
click at [43, 505] on div "Pen" at bounding box center [44, 605] width 16 height 9
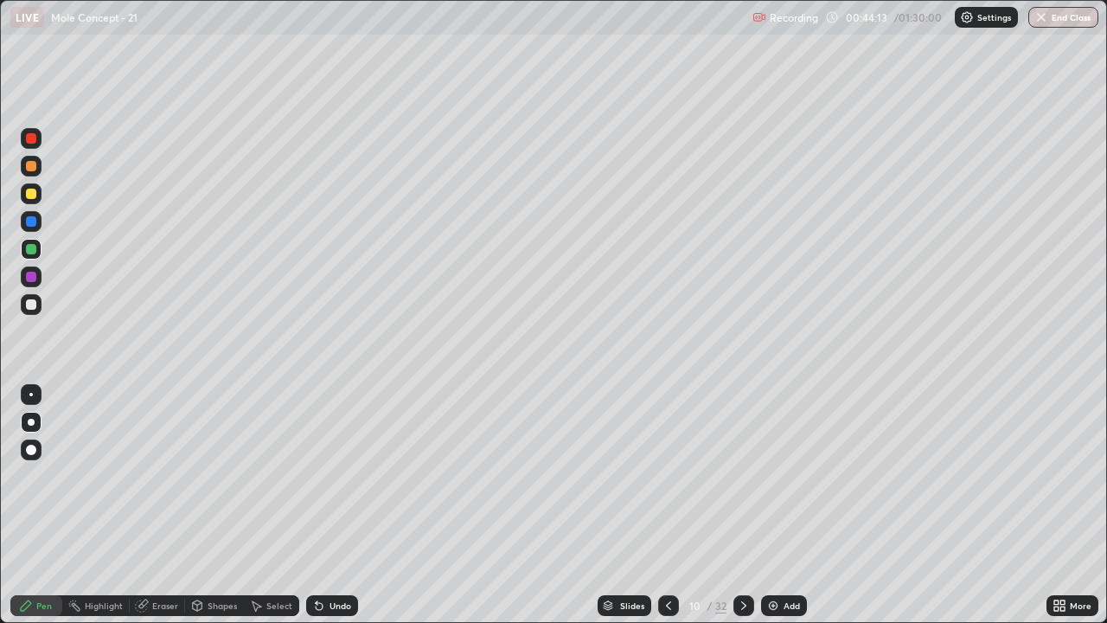
click at [744, 505] on icon at bounding box center [744, 605] width 14 height 14
click at [161, 505] on div "Eraser" at bounding box center [165, 605] width 26 height 9
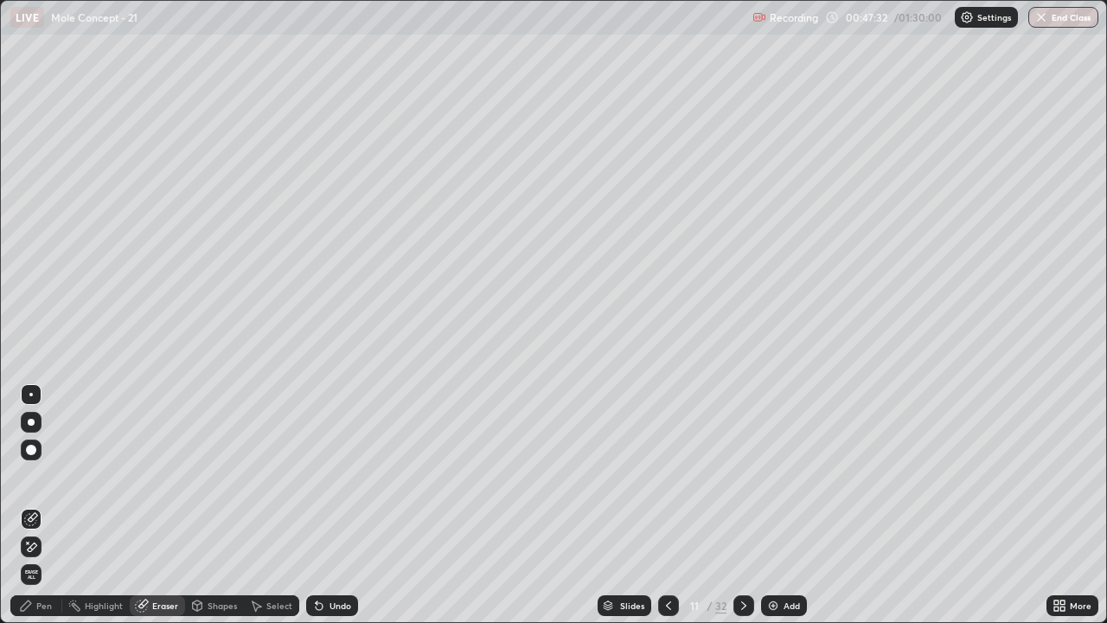
click at [51, 505] on div "Pen" at bounding box center [44, 605] width 16 height 9
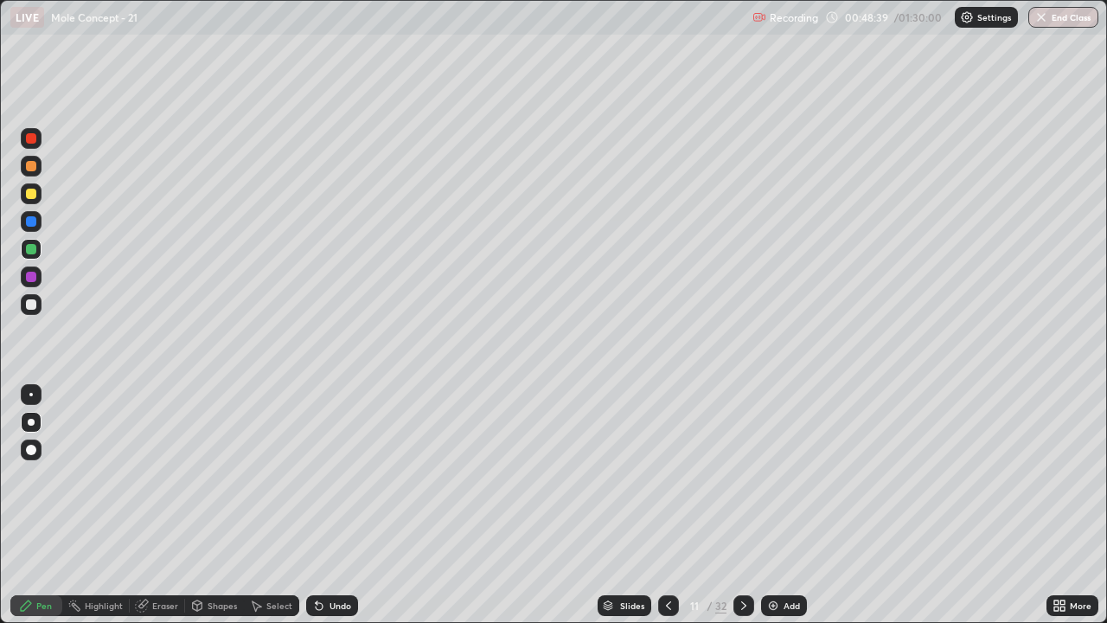
click at [169, 505] on div "Eraser" at bounding box center [165, 605] width 26 height 9
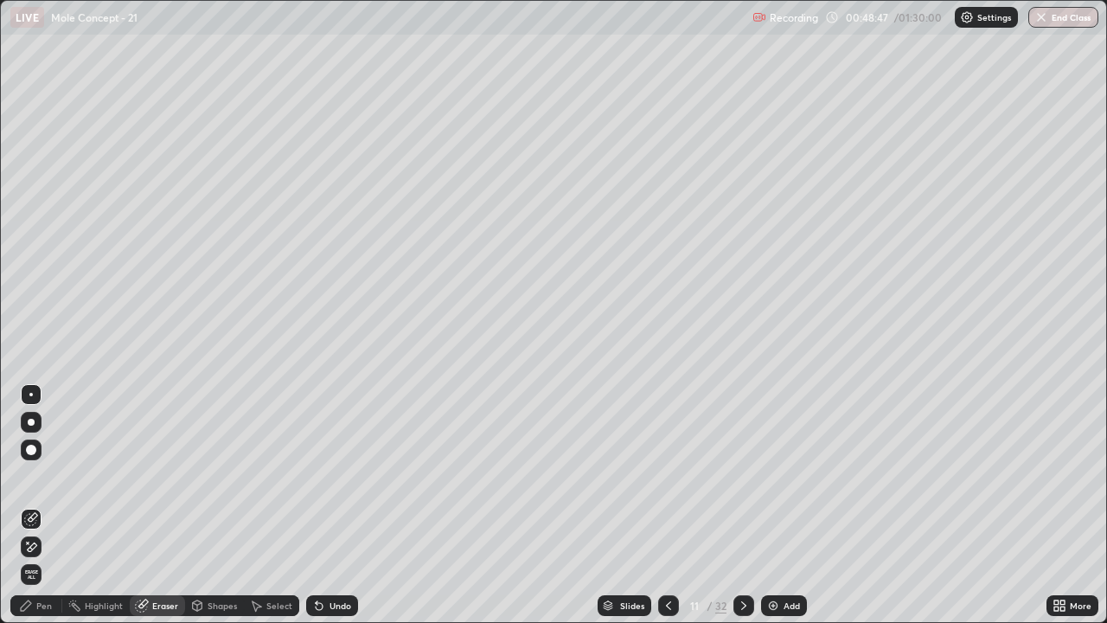
click at [46, 505] on div "Pen" at bounding box center [44, 605] width 16 height 9
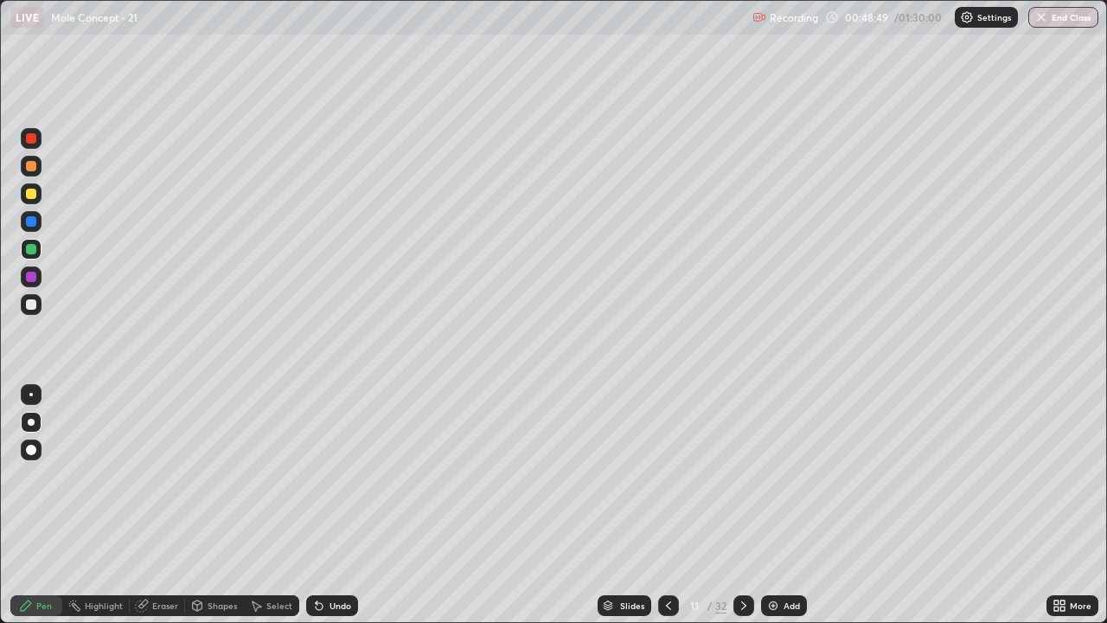
click at [742, 505] on icon at bounding box center [744, 605] width 14 height 14
click at [667, 505] on icon at bounding box center [668, 605] width 5 height 9
click at [740, 505] on icon at bounding box center [744, 605] width 14 height 14
click at [733, 505] on div at bounding box center [743, 605] width 21 height 21
click at [738, 505] on icon at bounding box center [744, 605] width 14 height 14
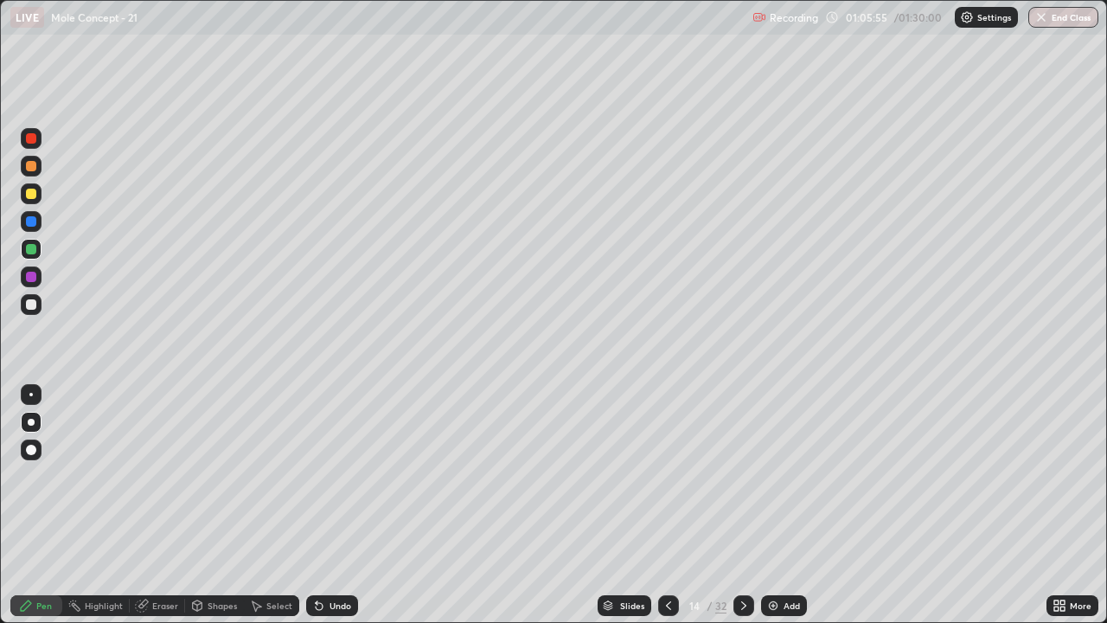
click at [671, 505] on icon at bounding box center [668, 605] width 14 height 14
click at [744, 505] on icon at bounding box center [744, 605] width 14 height 14
click at [33, 304] on div at bounding box center [31, 304] width 10 height 10
click at [741, 505] on icon at bounding box center [743, 605] width 5 height 9
click at [169, 505] on div "Eraser" at bounding box center [165, 605] width 26 height 9
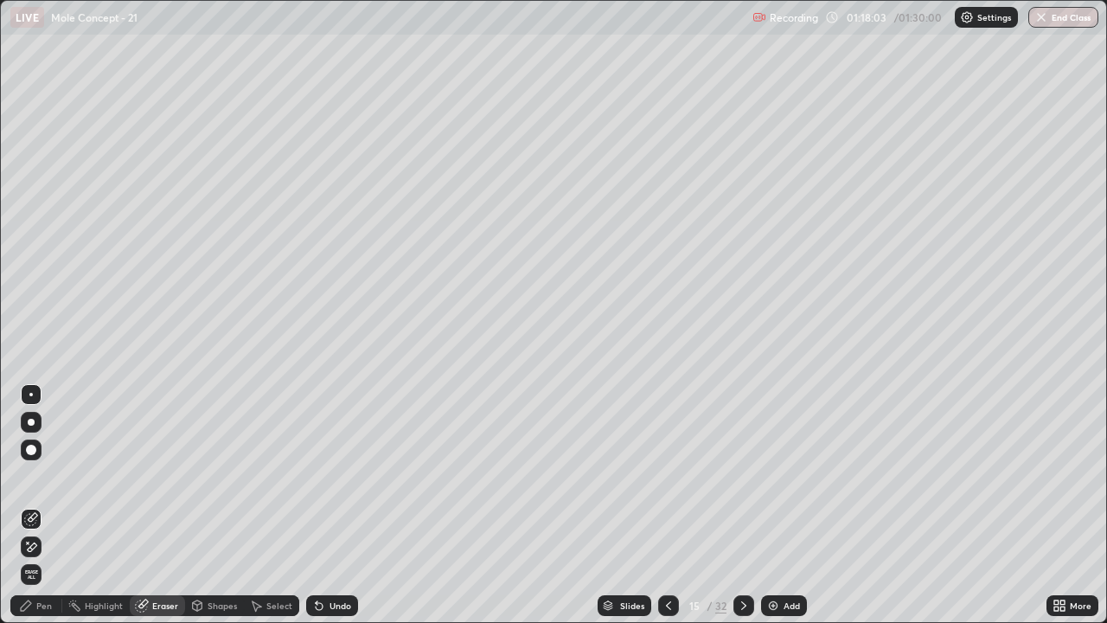
click at [742, 505] on icon at bounding box center [744, 605] width 14 height 14
click at [667, 505] on icon at bounding box center [668, 605] width 14 height 14
click at [666, 505] on icon at bounding box center [668, 605] width 14 height 14
click at [742, 505] on icon at bounding box center [744, 605] width 14 height 14
click at [743, 505] on icon at bounding box center [744, 605] width 14 height 14
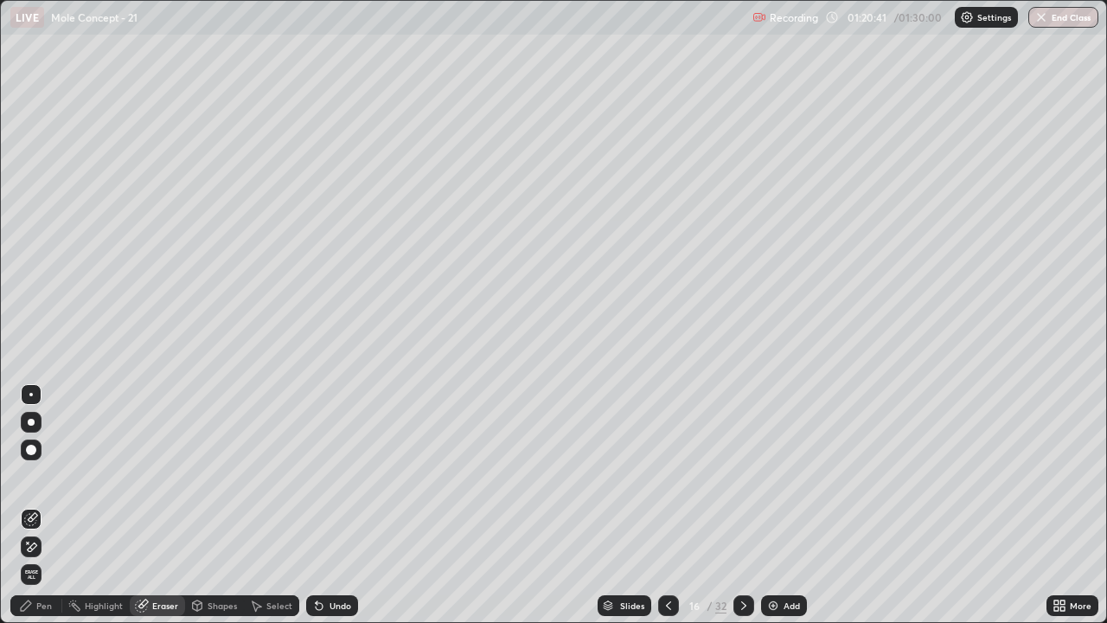
click at [50, 505] on div "Pen" at bounding box center [44, 605] width 16 height 9
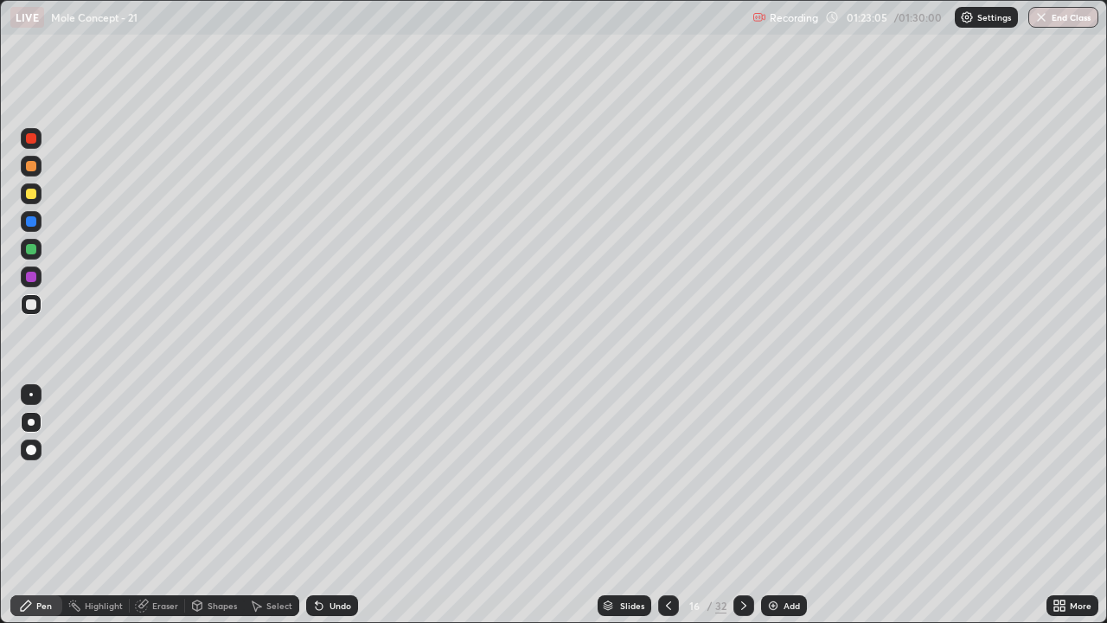
click at [745, 505] on icon at bounding box center [744, 605] width 14 height 14
click at [44, 505] on div "Pen" at bounding box center [44, 605] width 16 height 9
click at [157, 505] on div "Eraser" at bounding box center [165, 605] width 26 height 9
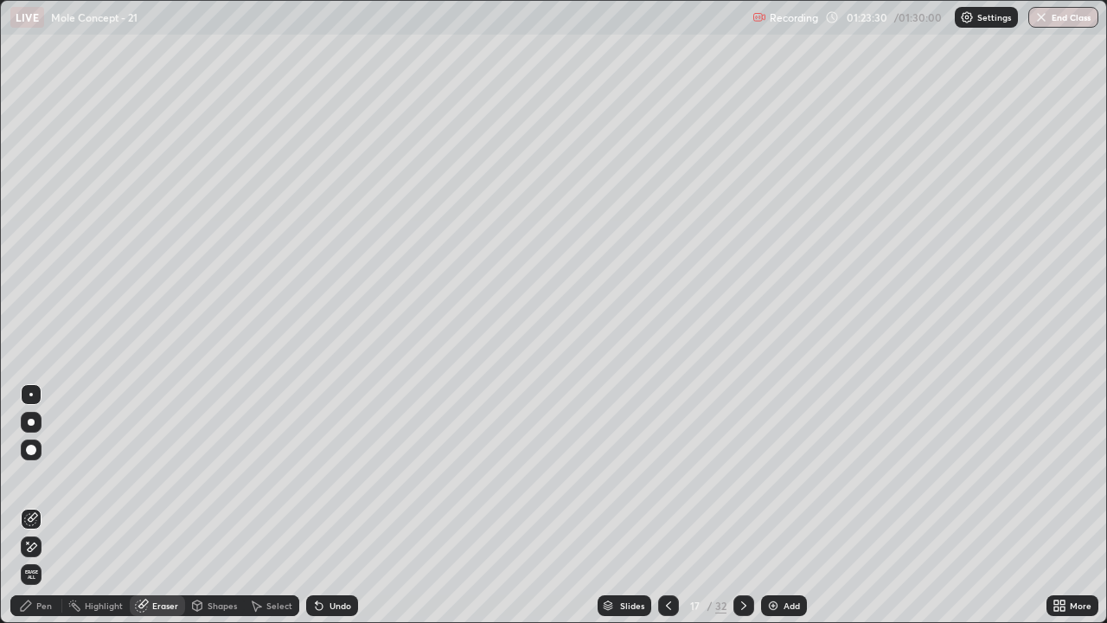
click at [48, 505] on div "Pen" at bounding box center [36, 605] width 52 height 21
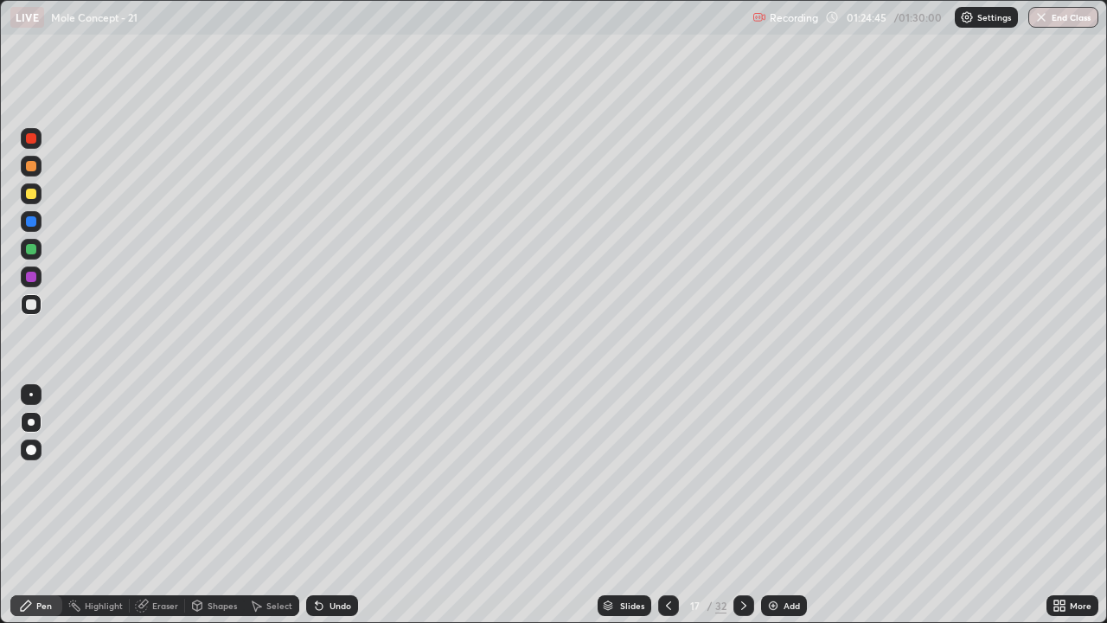
click at [742, 505] on icon at bounding box center [744, 605] width 14 height 14
click at [1062, 22] on button "End Class" at bounding box center [1064, 17] width 68 height 21
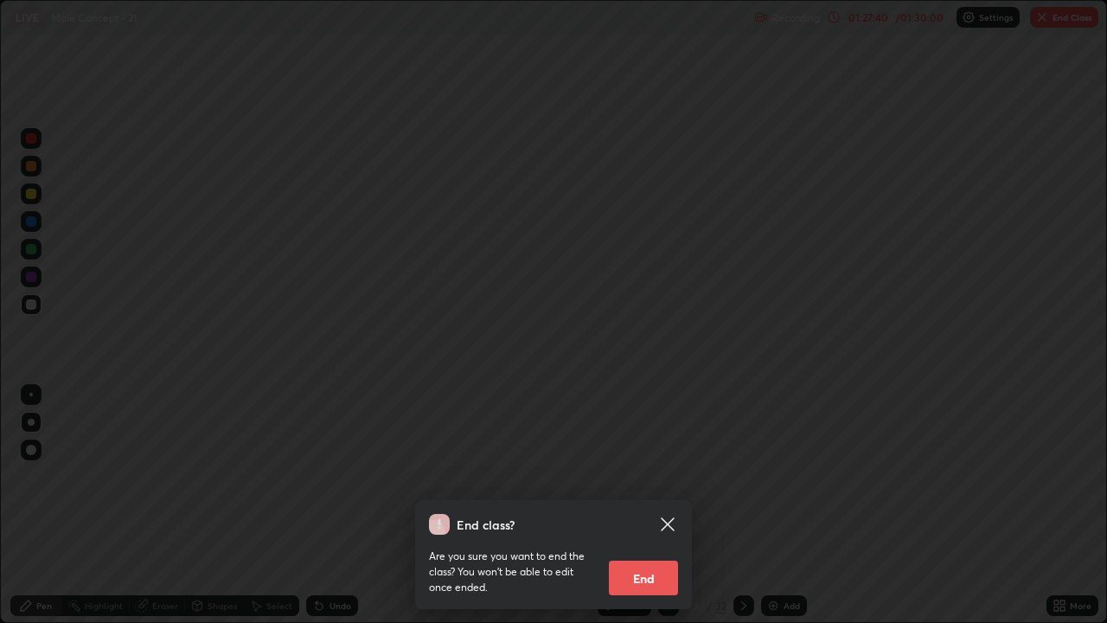
click at [658, 505] on button "End" at bounding box center [643, 577] width 69 height 35
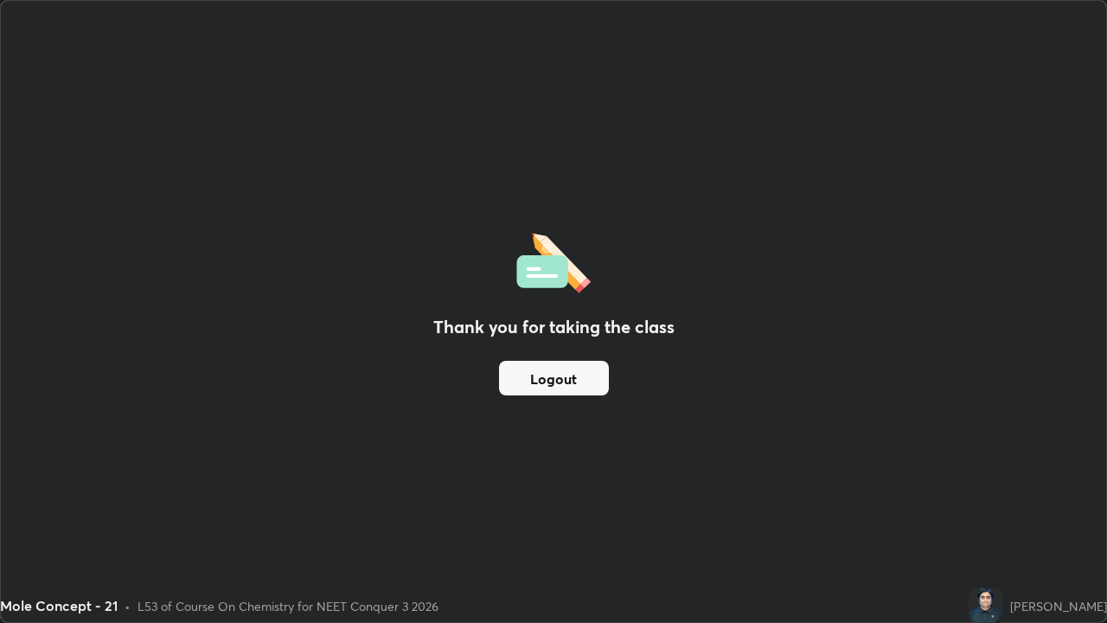
click at [569, 385] on button "Logout" at bounding box center [554, 378] width 110 height 35
